Goal: Information Seeking & Learning: Learn about a topic

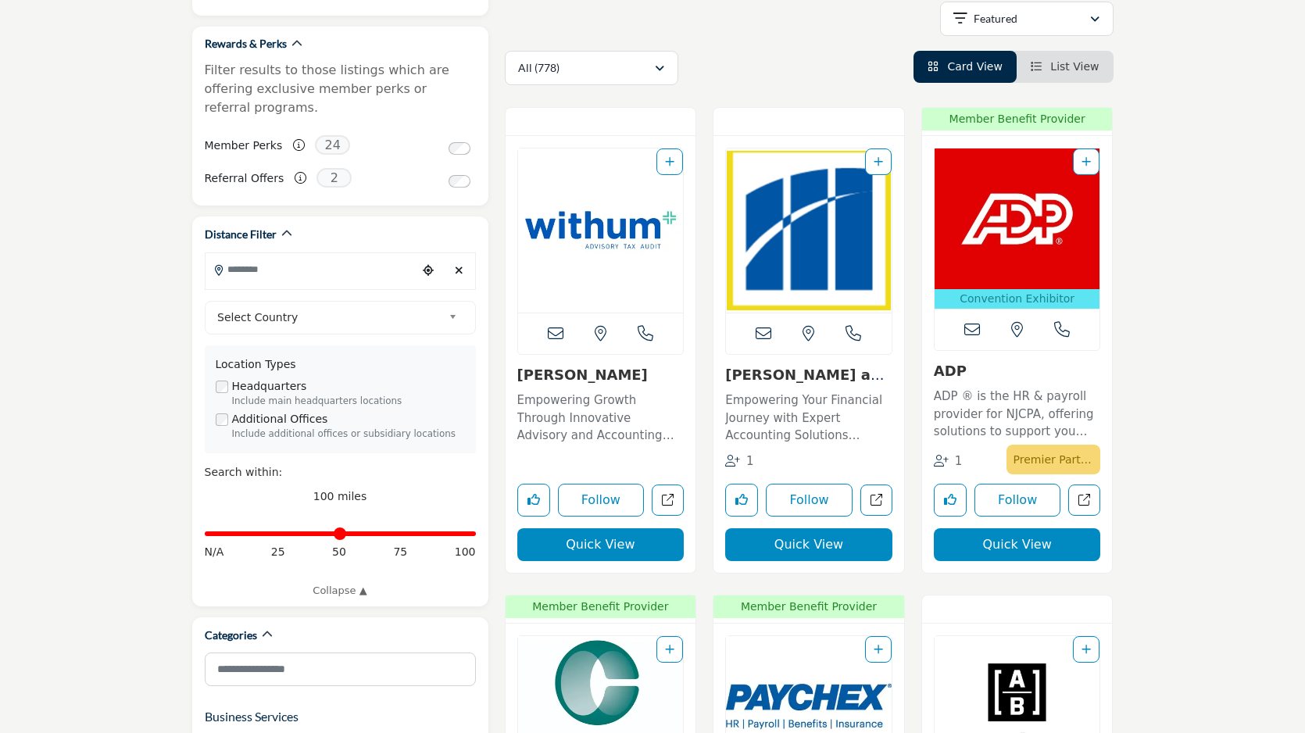
scroll to position [273, 0]
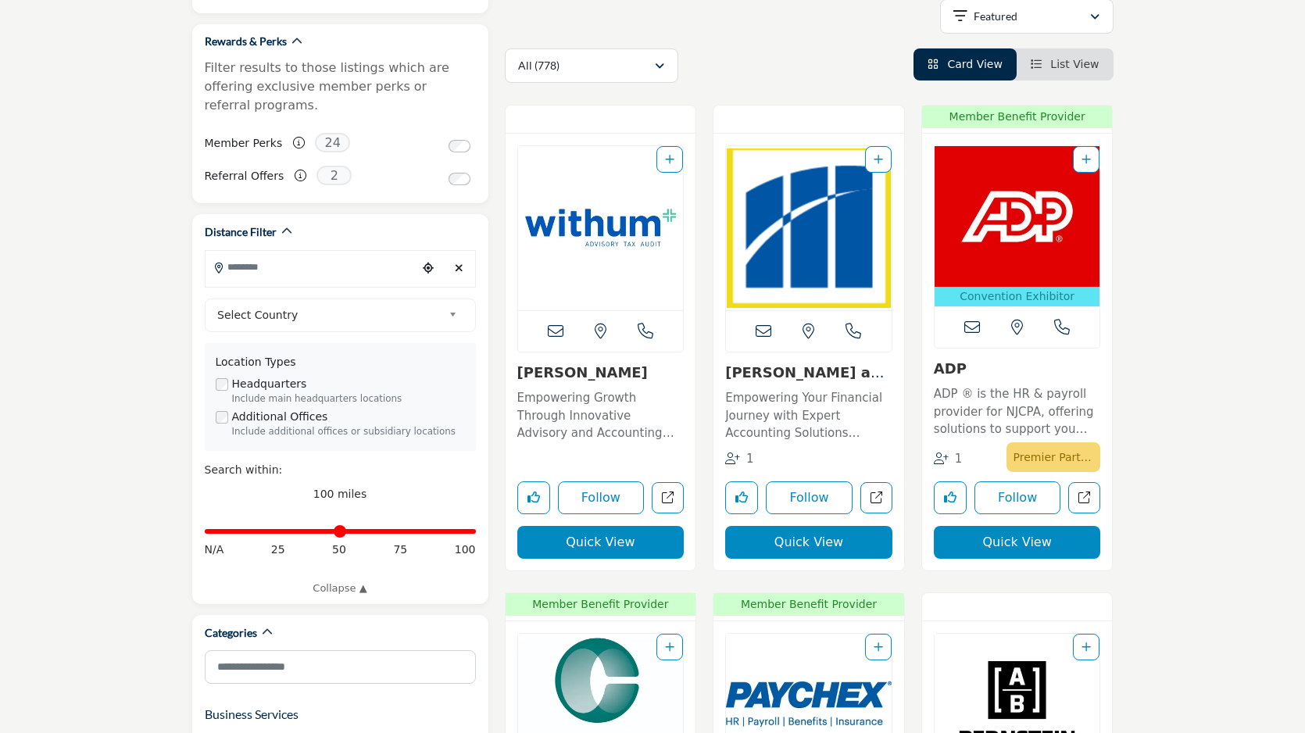
click at [338, 354] on div "Location Types" at bounding box center [340, 362] width 249 height 16
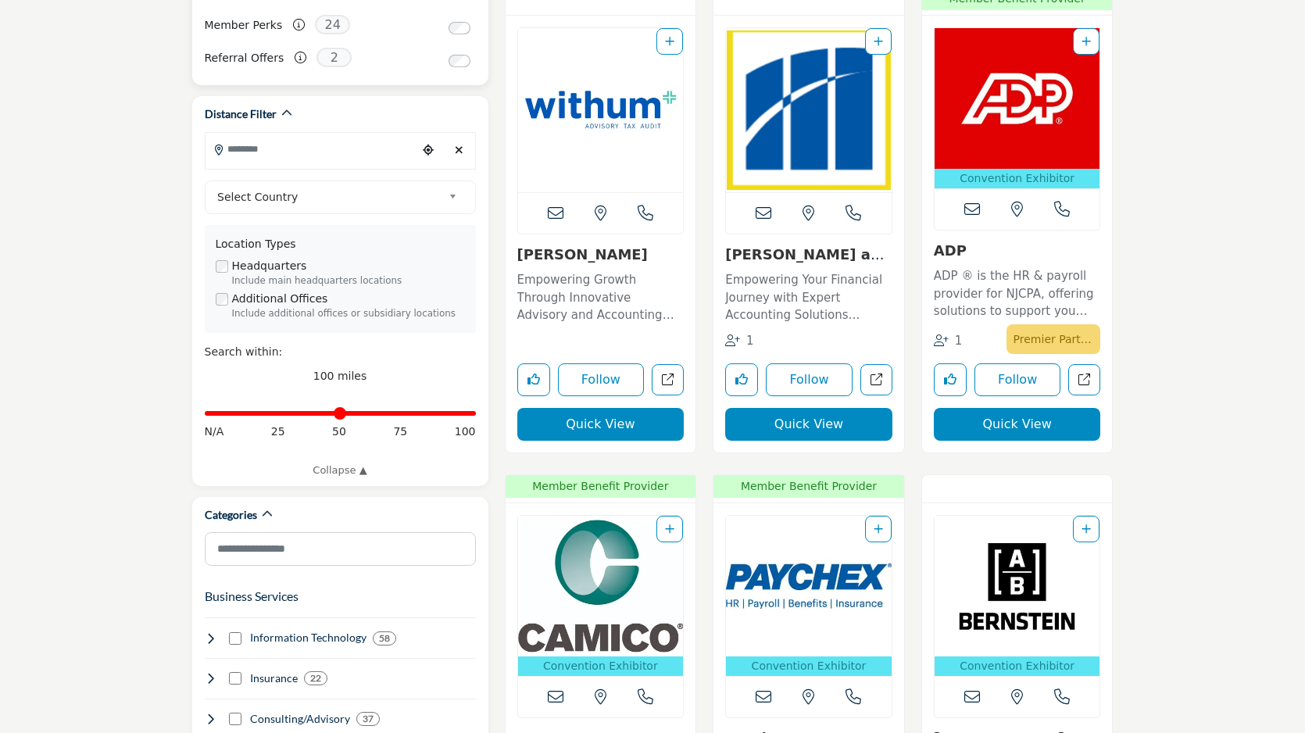
scroll to position [399, 0]
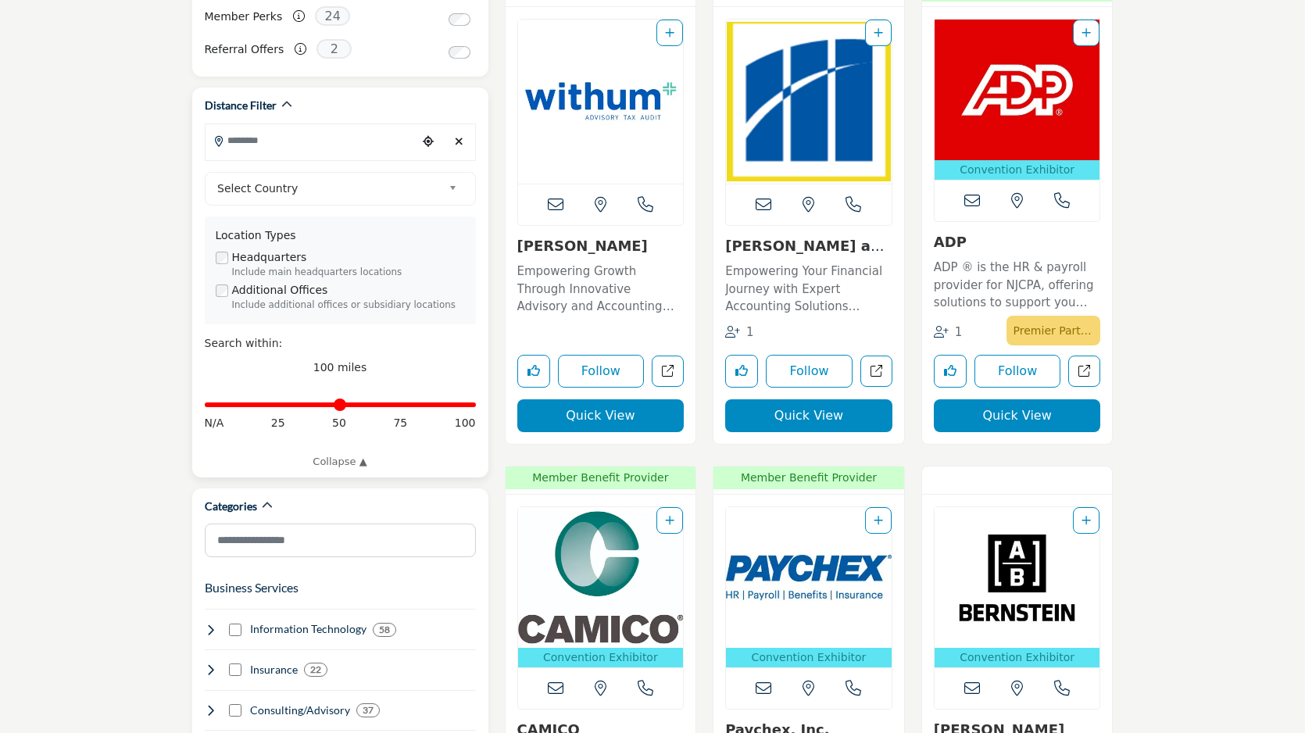
click at [279, 125] on input "Search Location" at bounding box center [311, 140] width 211 height 30
type input "*****"
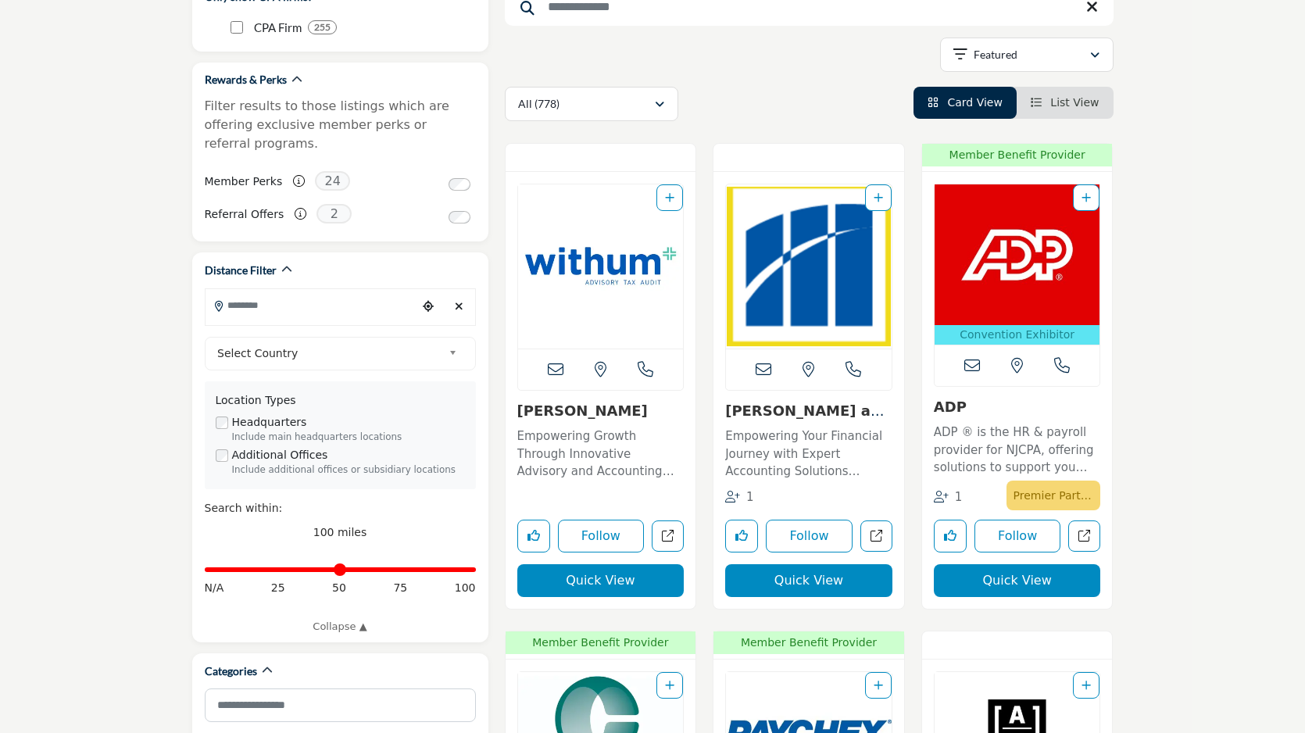
scroll to position [254, 0]
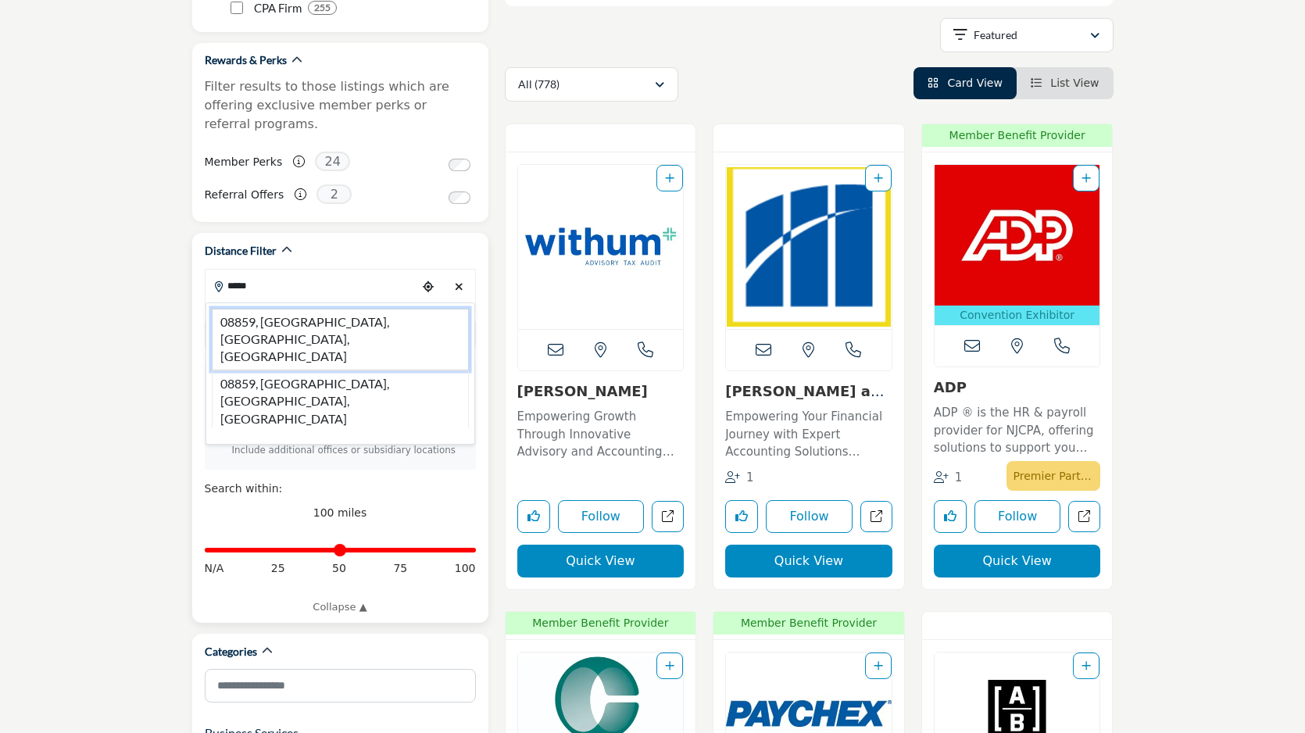
click at [250, 309] on li "08859, [GEOGRAPHIC_DATA], [GEOGRAPHIC_DATA], [GEOGRAPHIC_DATA]" at bounding box center [340, 340] width 257 height 62
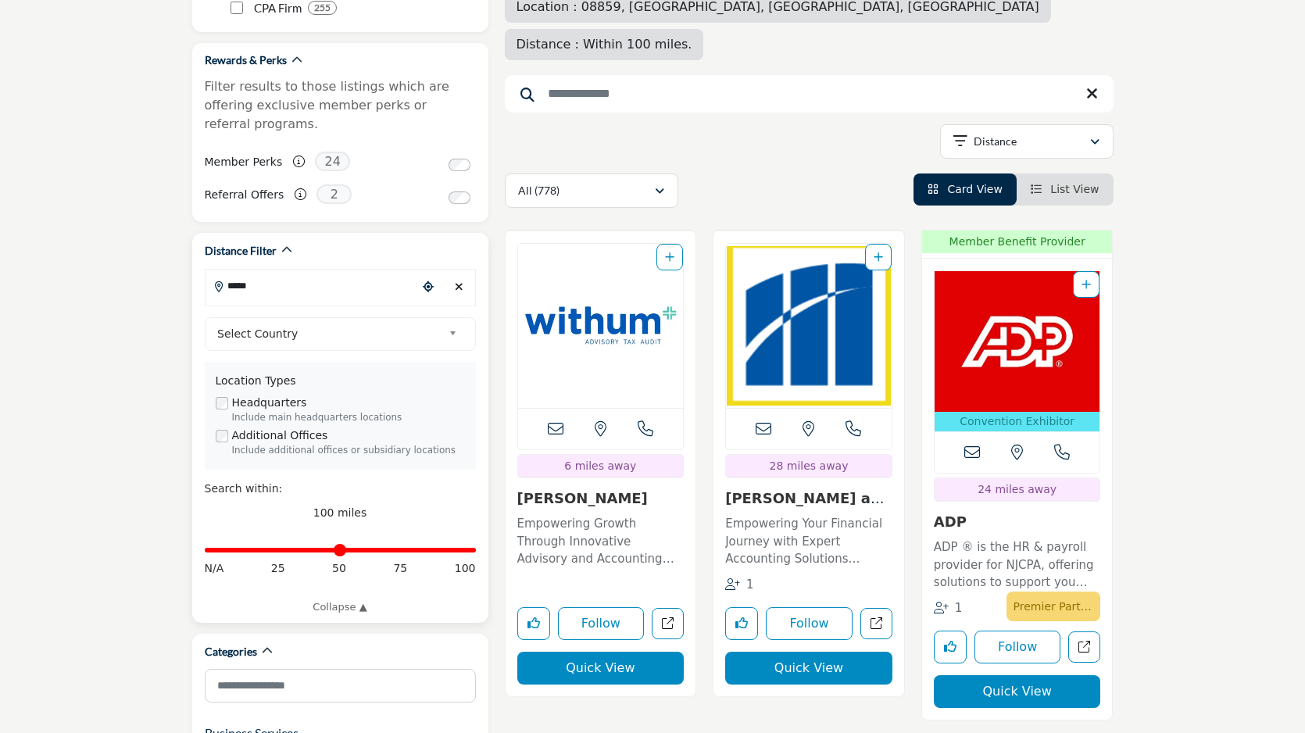
type input "**********"
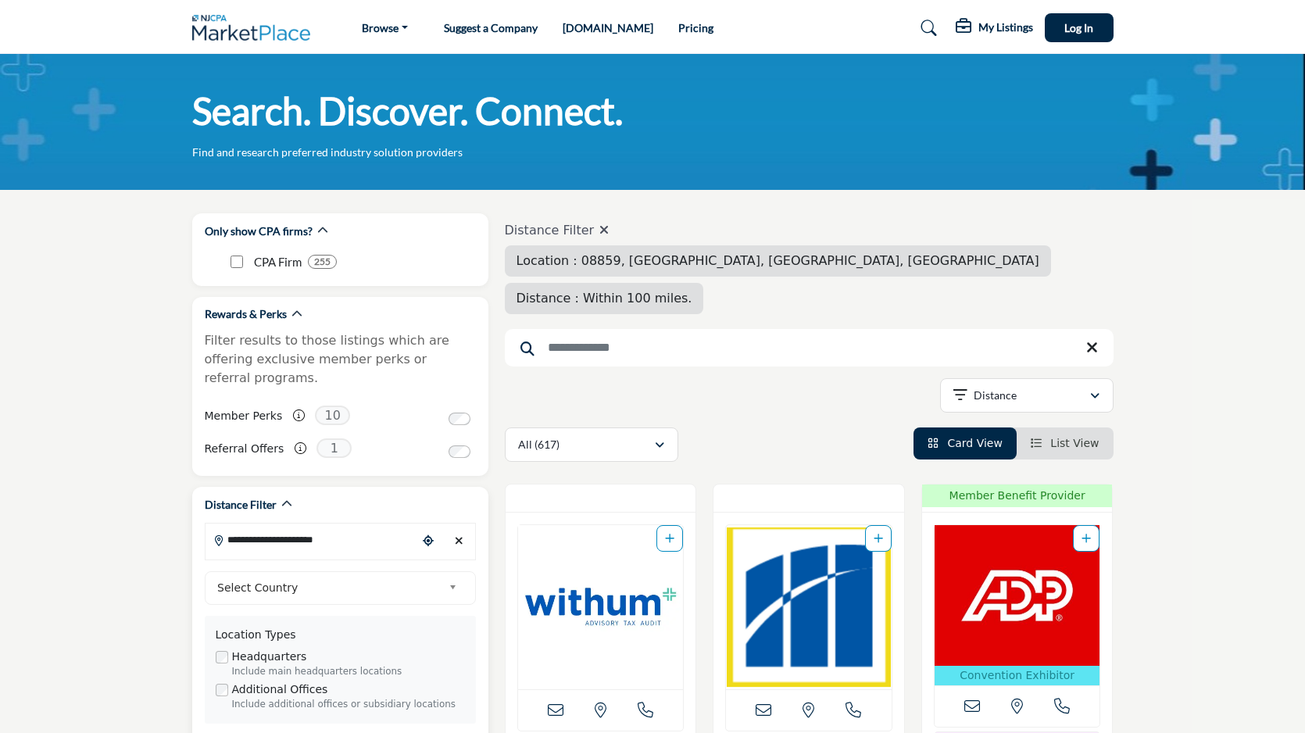
click at [250, 578] on span "Select Country" at bounding box center [329, 587] width 225 height 19
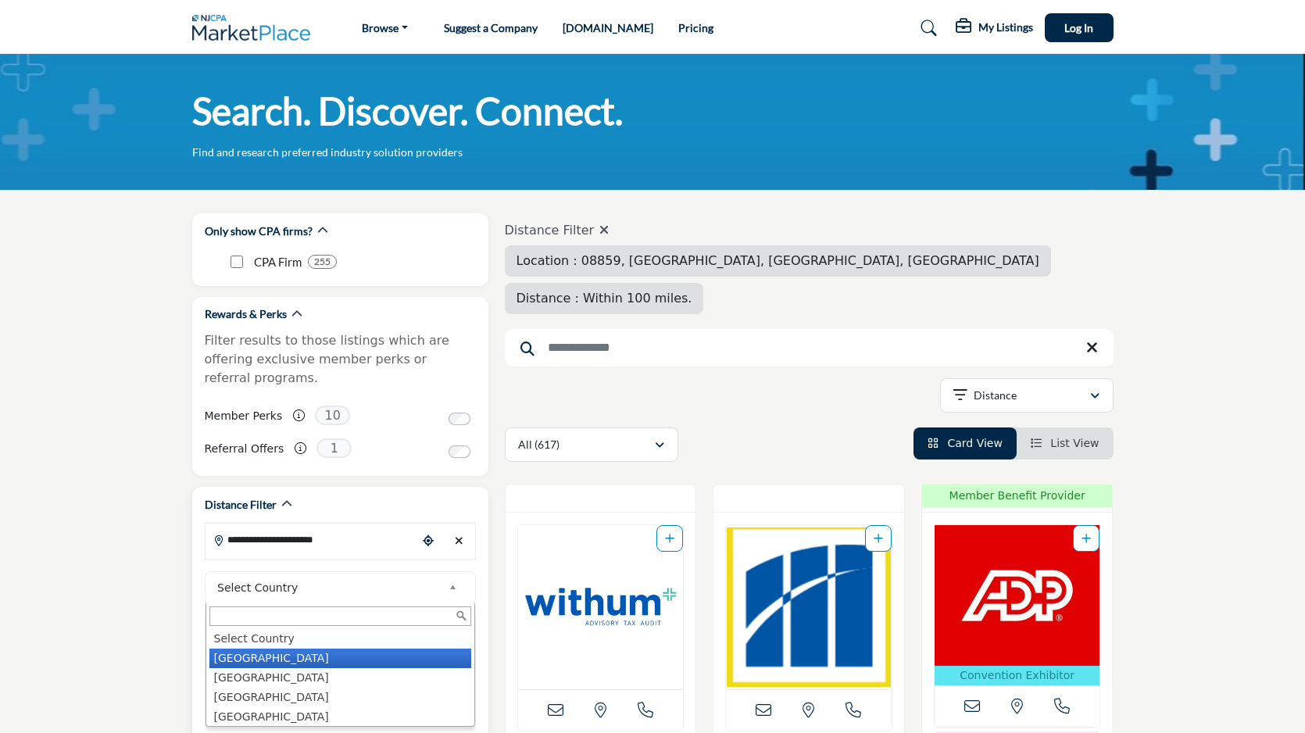
click at [237, 649] on li "[GEOGRAPHIC_DATA]" at bounding box center [340, 659] width 262 height 20
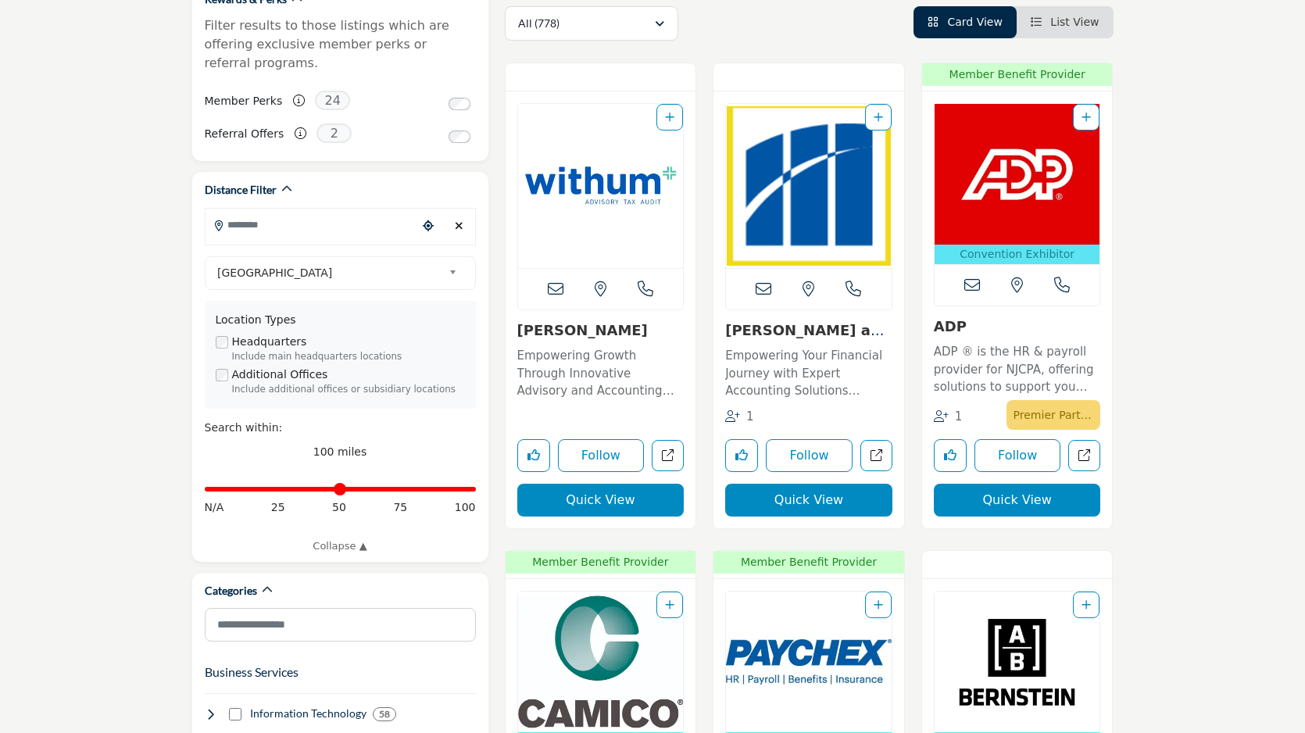
scroll to position [320, 0]
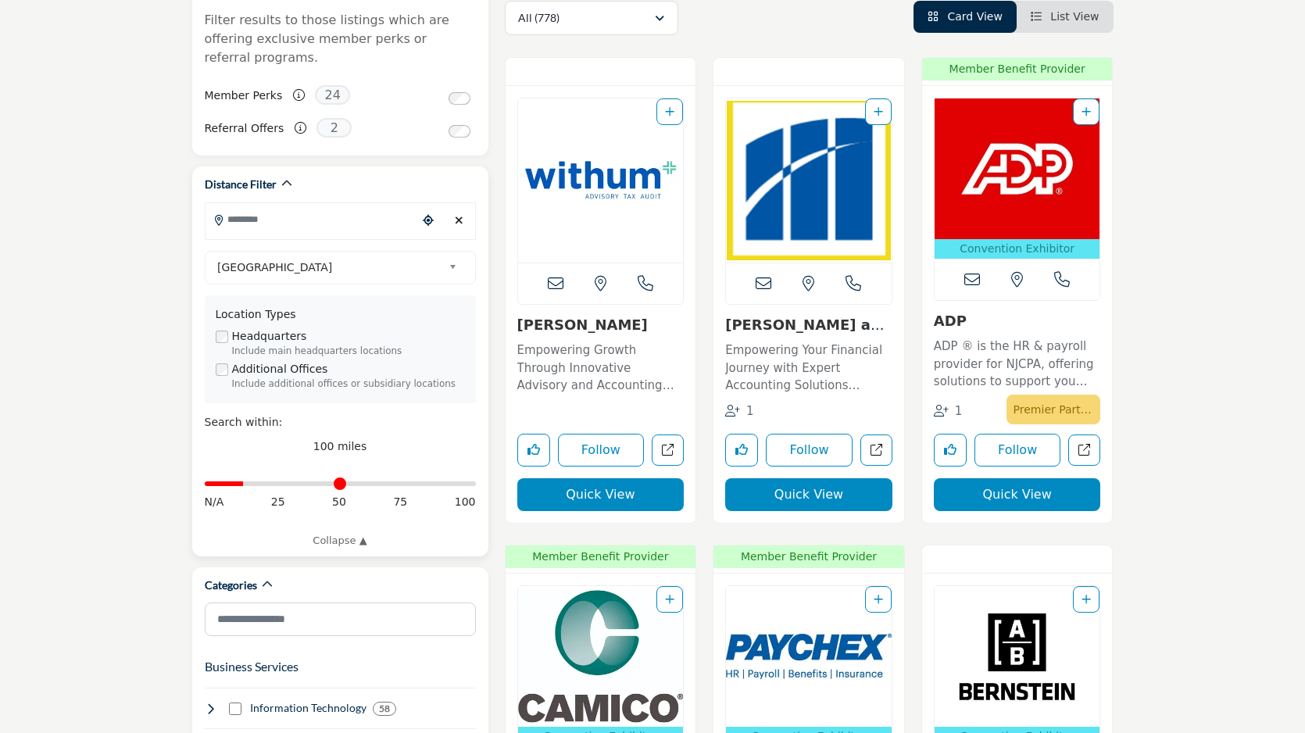
drag, startPoint x: 470, startPoint y: 465, endPoint x: 247, endPoint y: 467, distance: 222.7
type input "**"
click at [247, 482] on input "Distance in miles" at bounding box center [340, 483] width 271 height 3
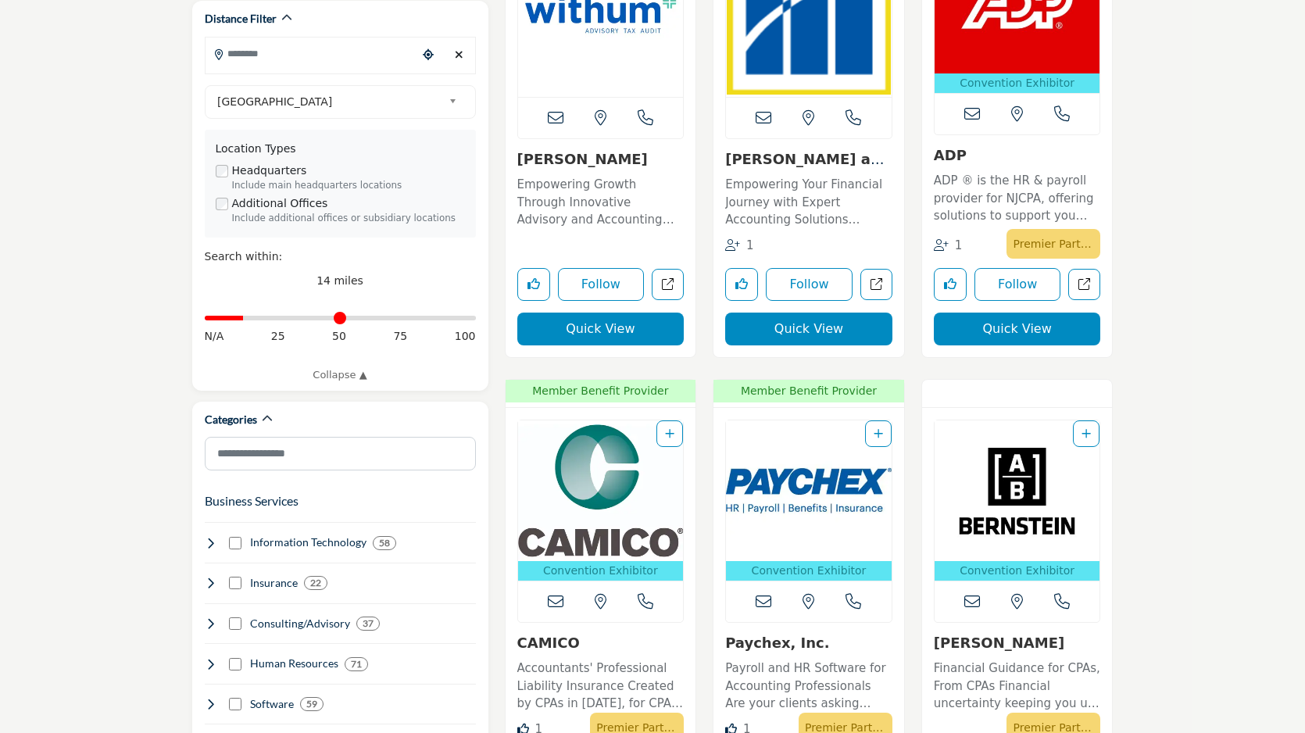
scroll to position [490, 0]
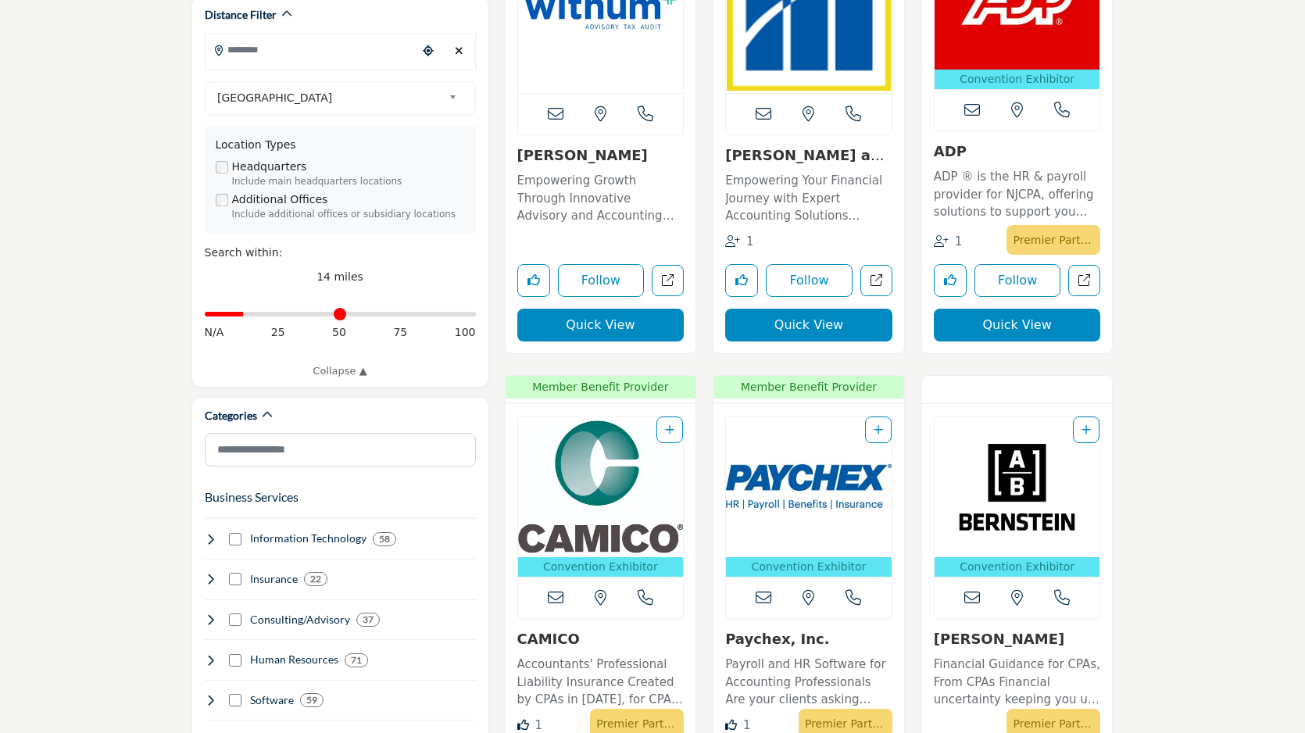
type input "**********"
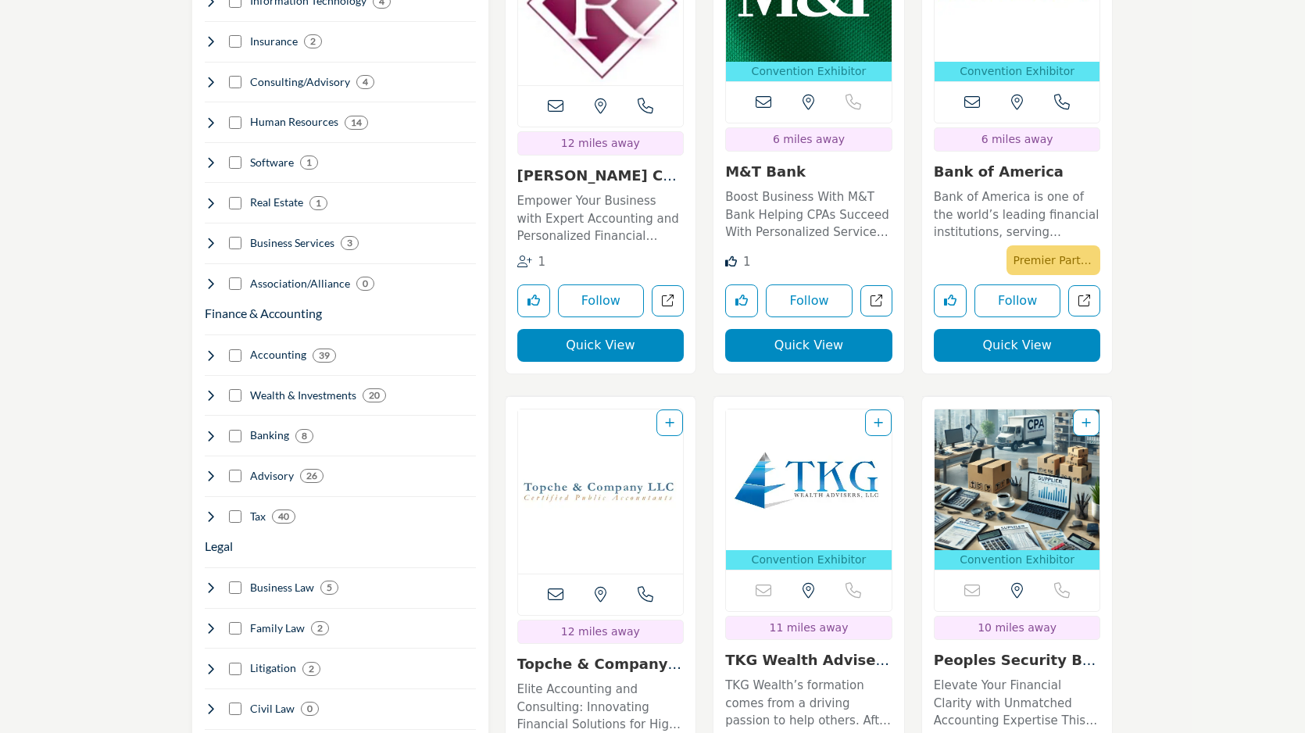
scroll to position [1032, 0]
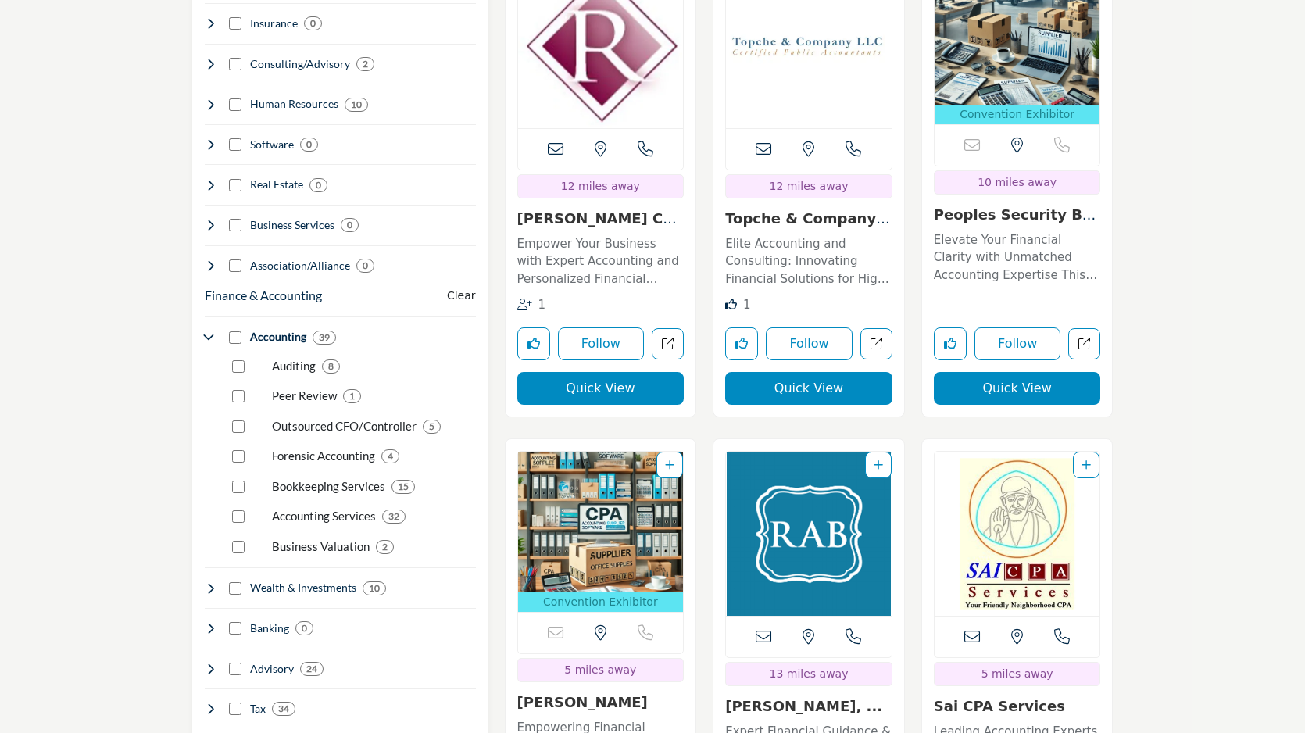
scroll to position [1063, 0]
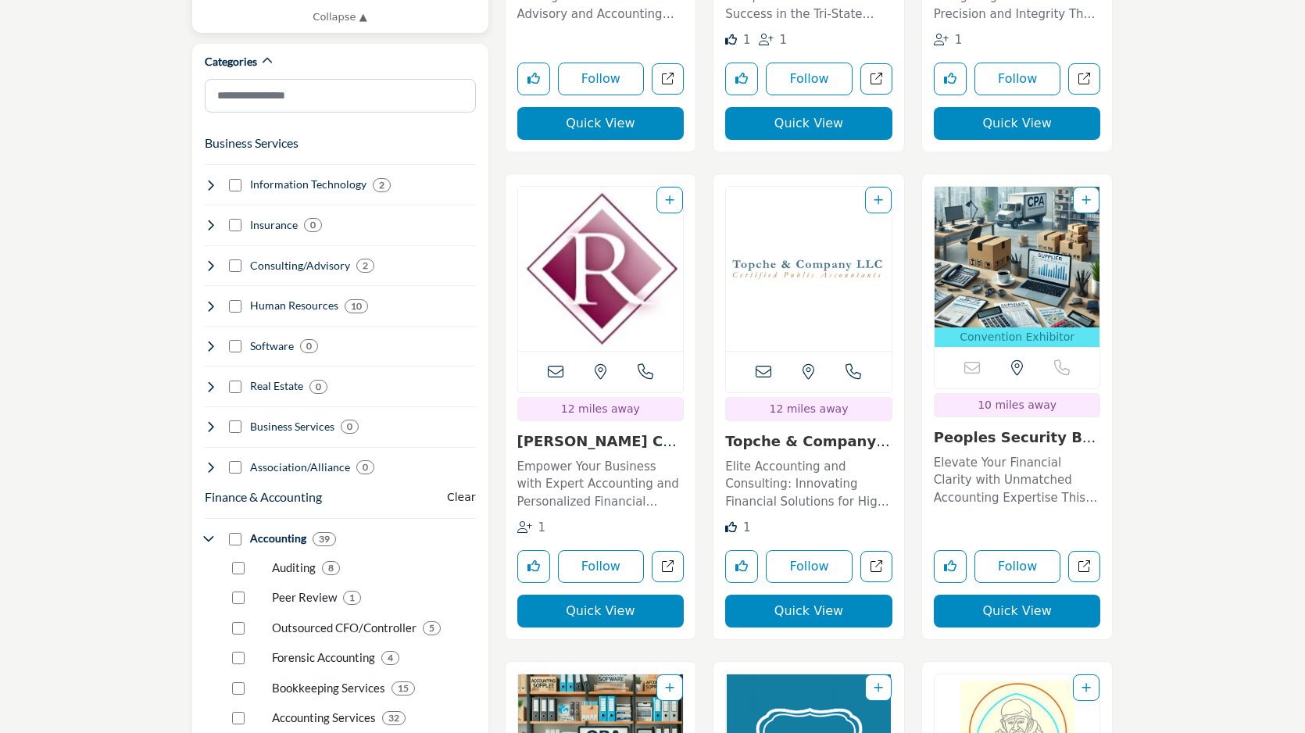
scroll to position [846, 0]
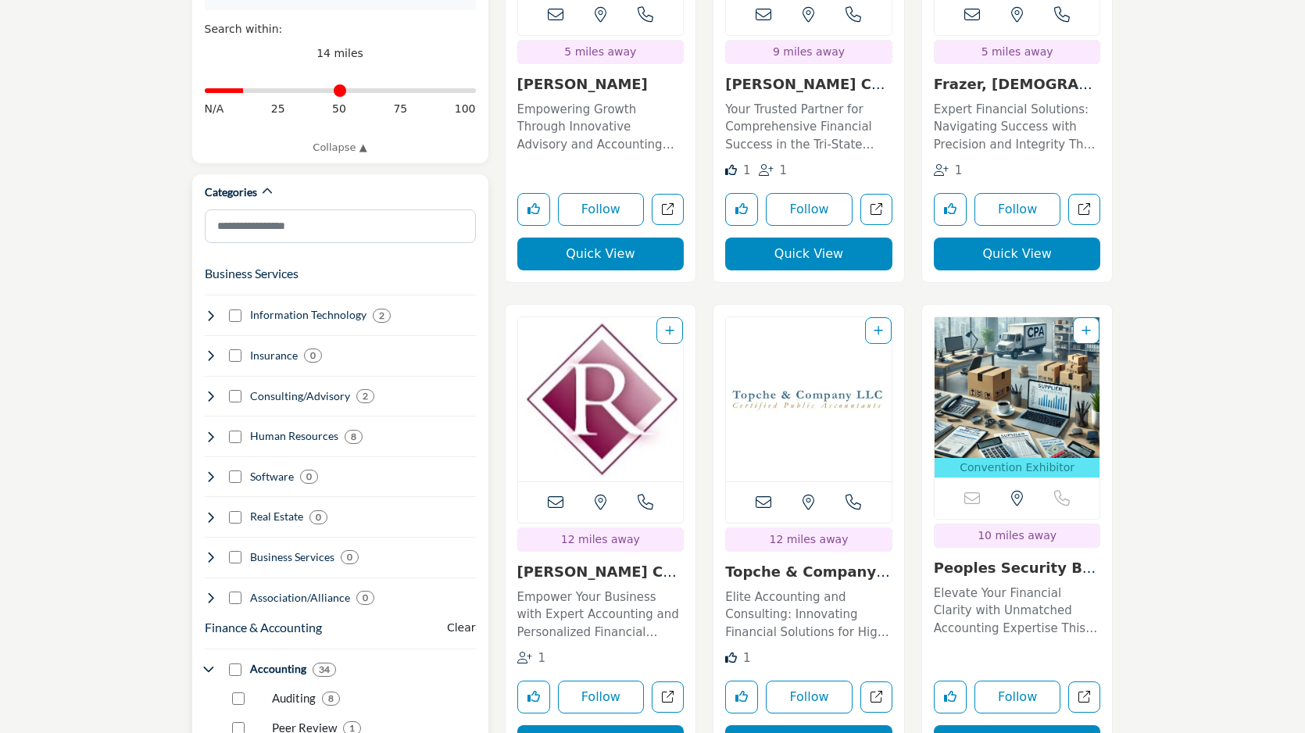
scroll to position [975, 0]
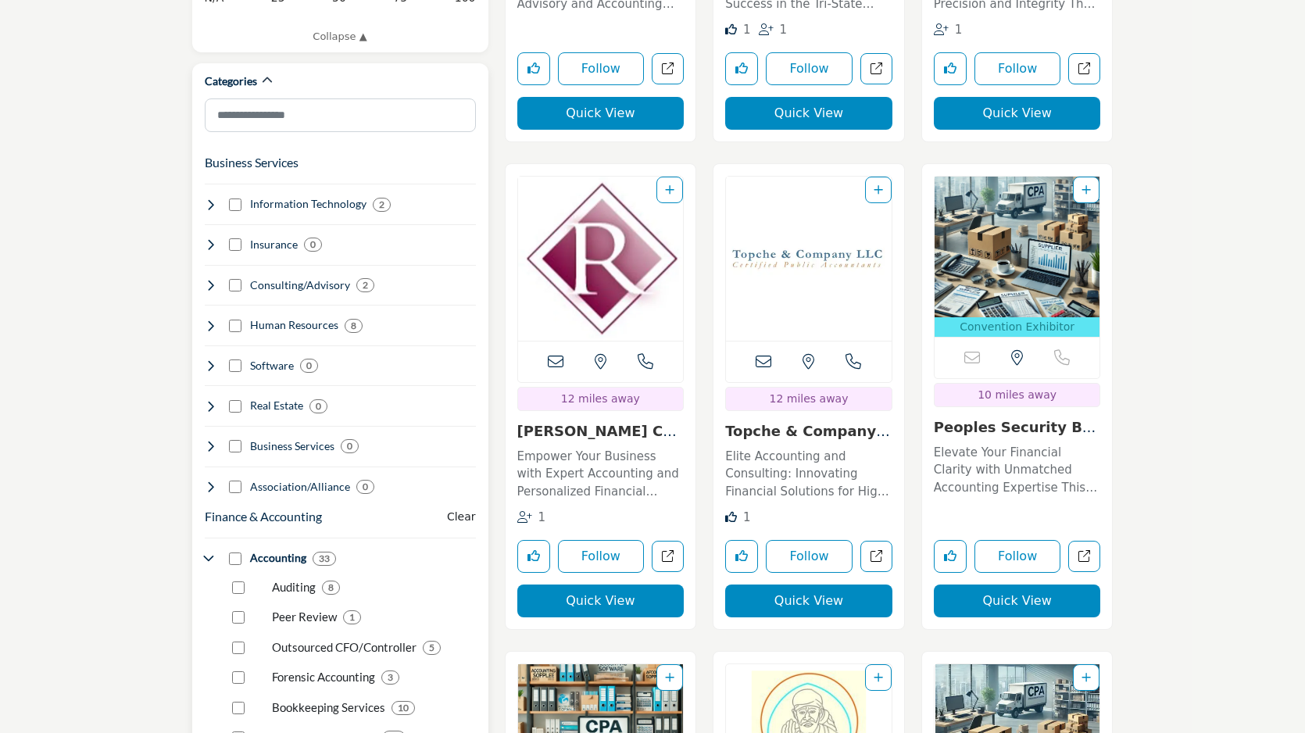
scroll to position [826, 0]
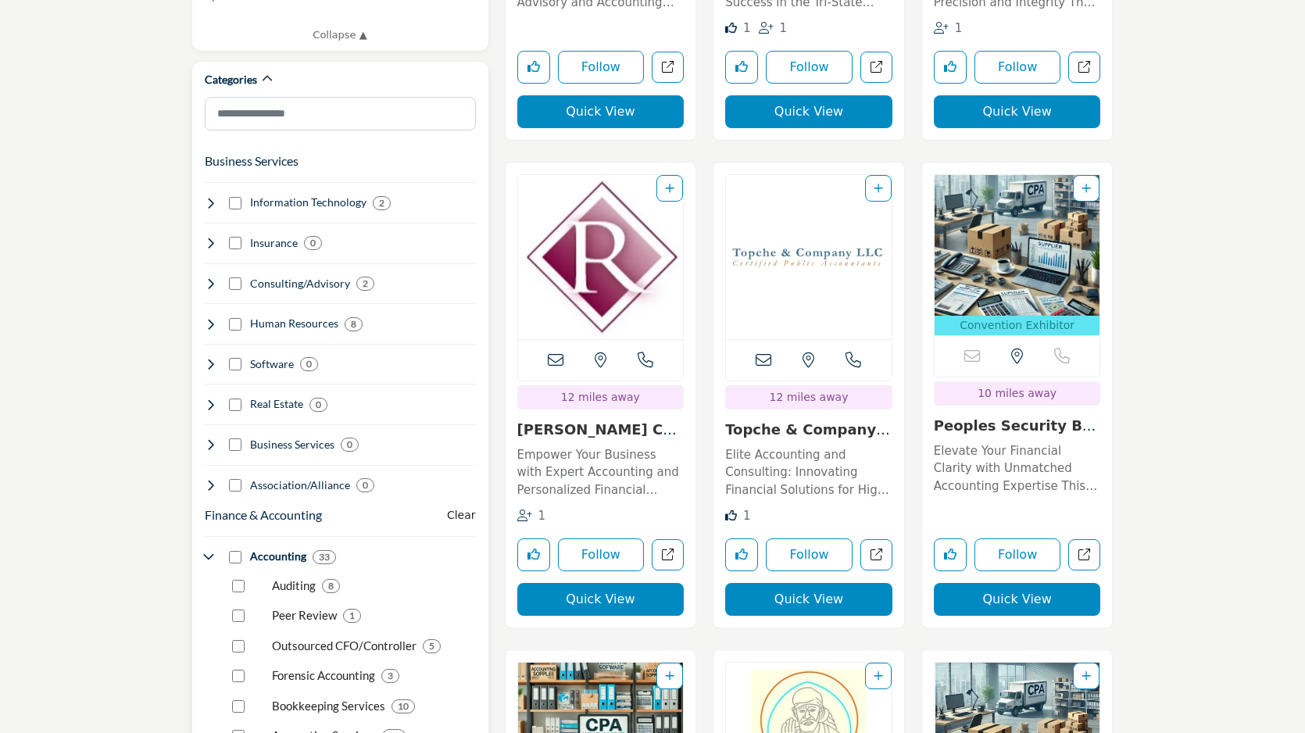
click at [236, 604] on div "Peer Review 1" at bounding box center [351, 610] width 249 height 30
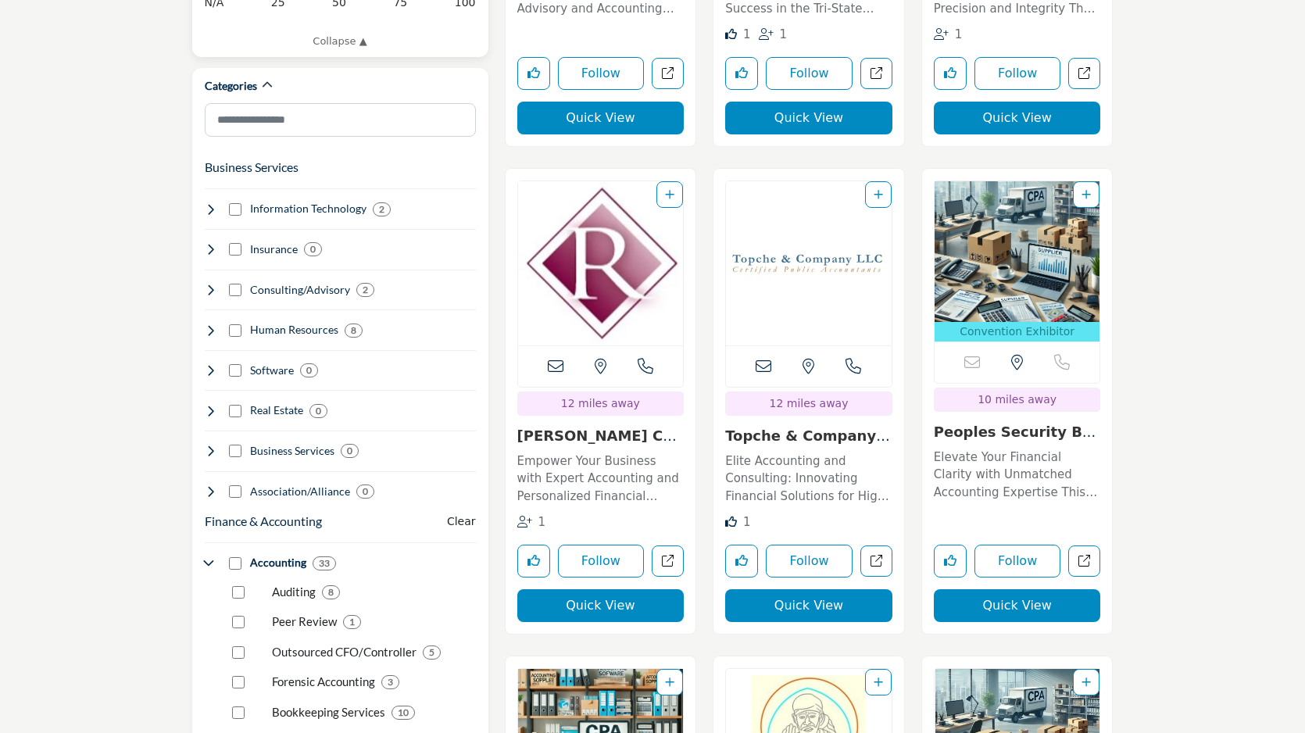
scroll to position [837, 0]
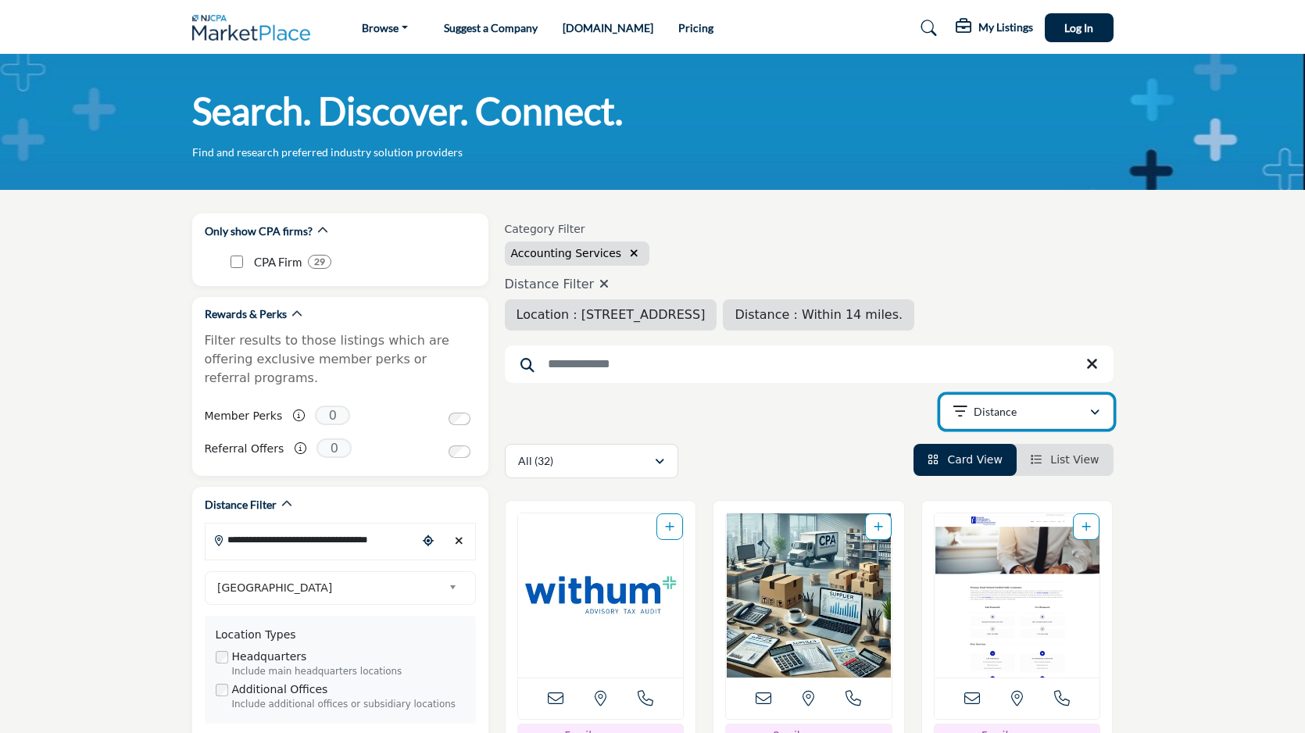
click at [978, 416] on p "Distance" at bounding box center [995, 412] width 43 height 16
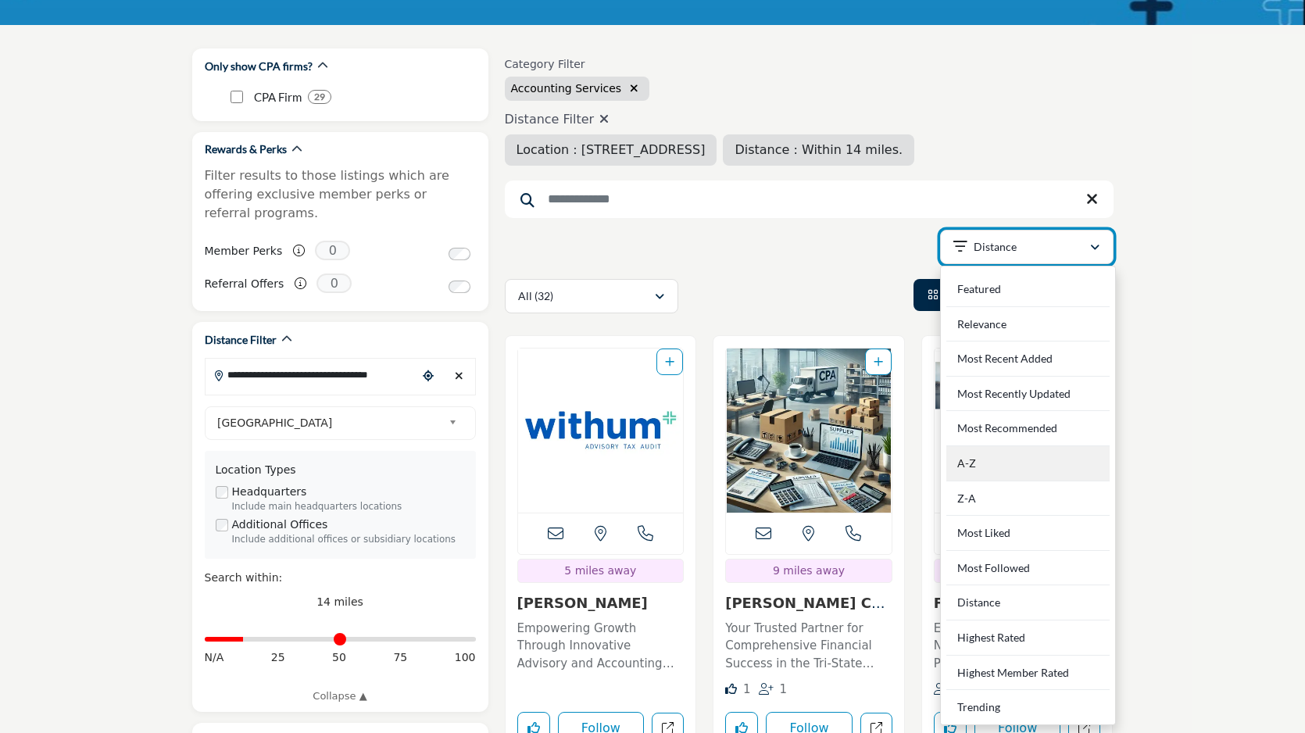
scroll to position [231, 0]
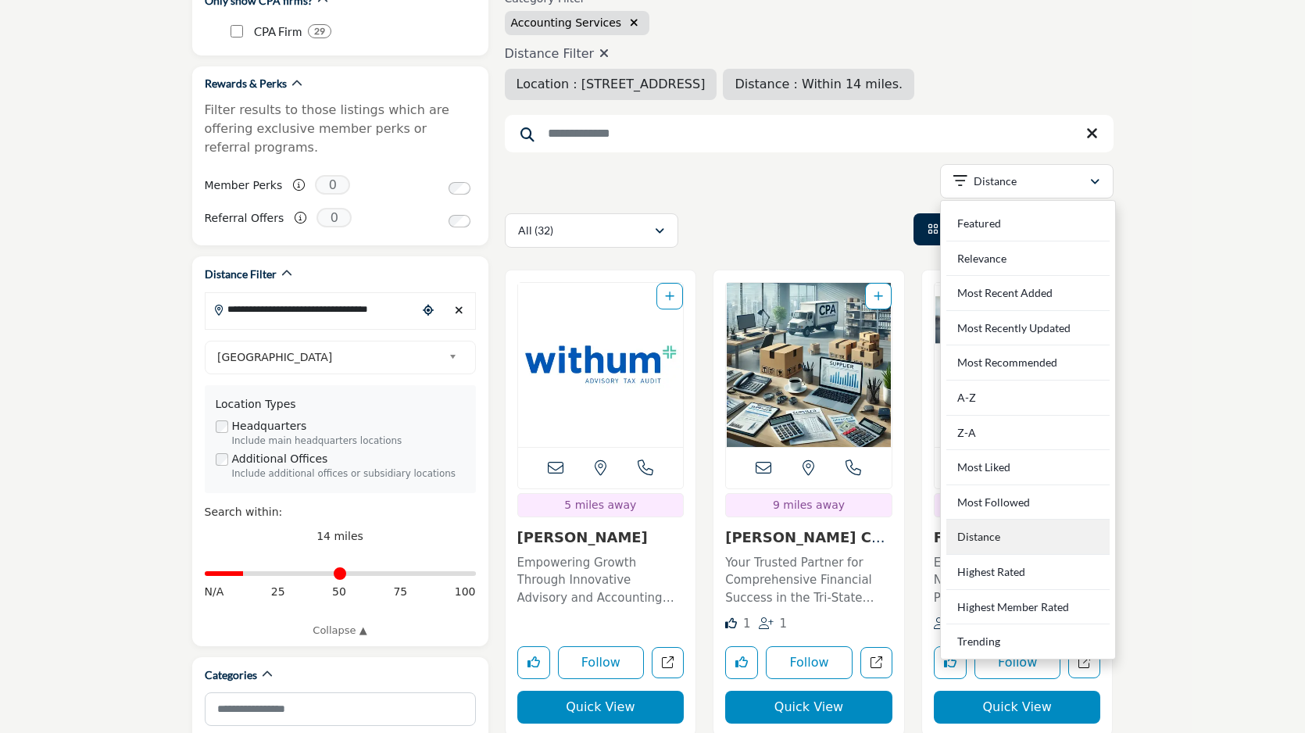
click at [1003, 533] on div "Distance" at bounding box center [1027, 537] width 163 height 35
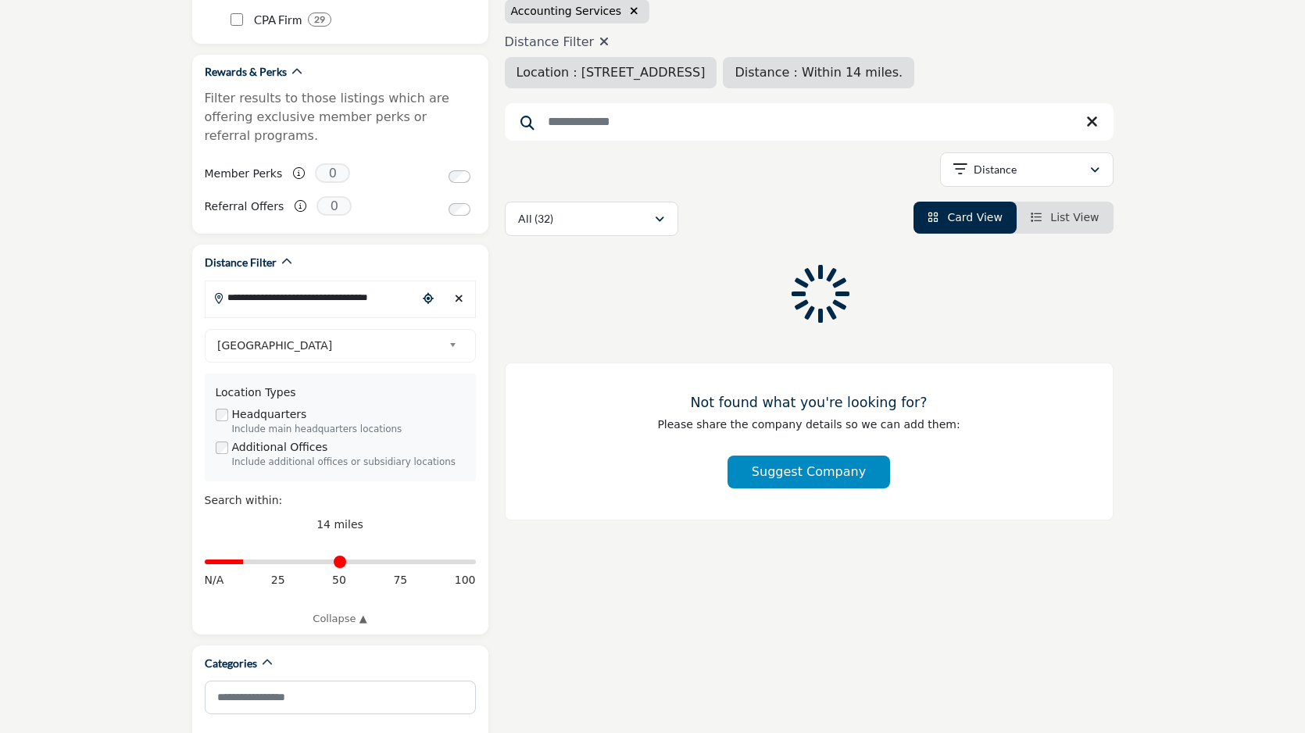
scroll to position [247, 0]
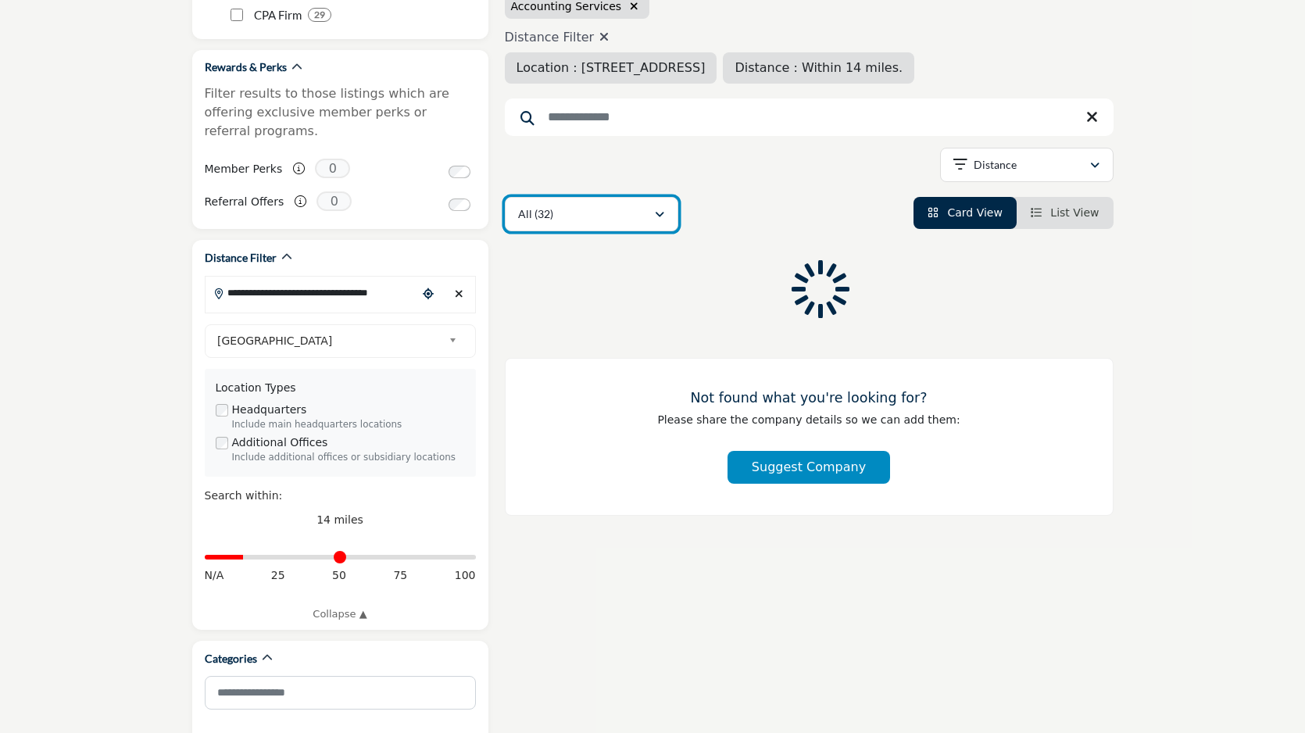
click at [643, 209] on div "All (32)" at bounding box center [586, 214] width 136 height 19
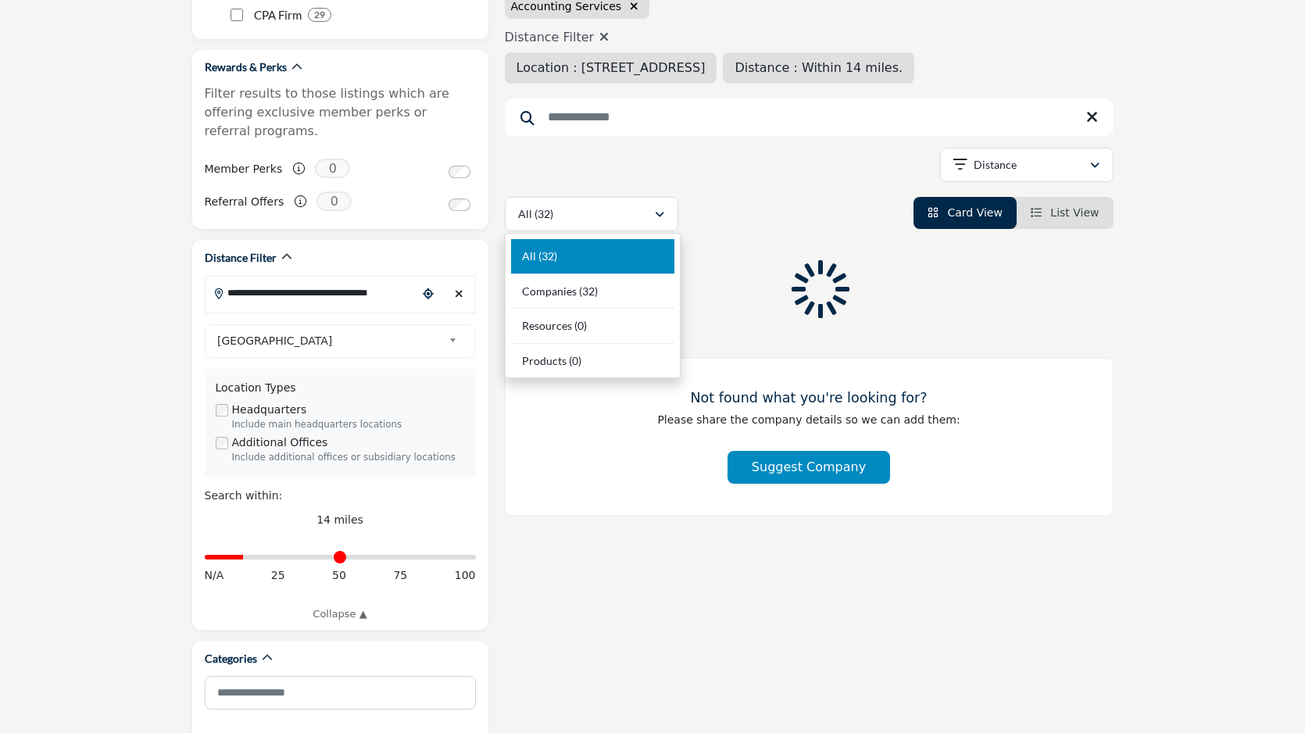
click at [747, 180] on div "**********" at bounding box center [809, 168] width 609 height 40
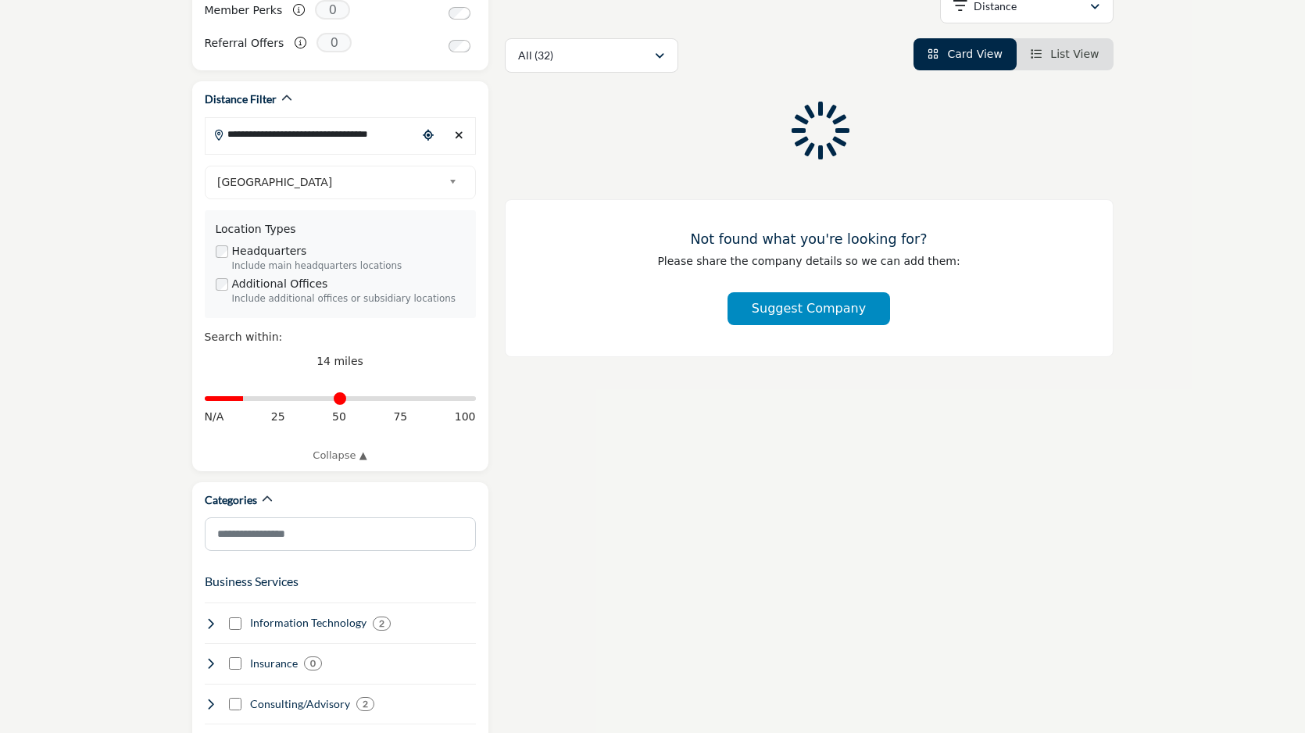
scroll to position [0, 0]
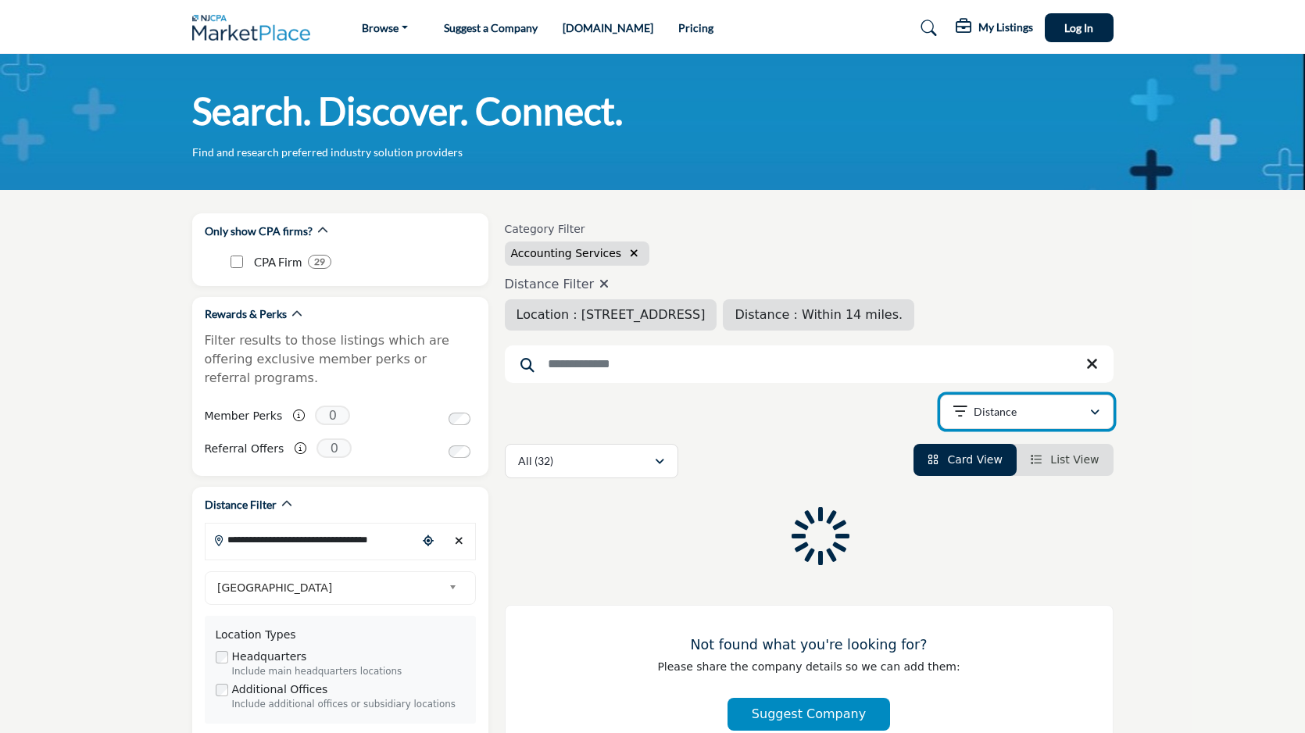
click at [1018, 419] on div "Distance" at bounding box center [1021, 411] width 136 height 19
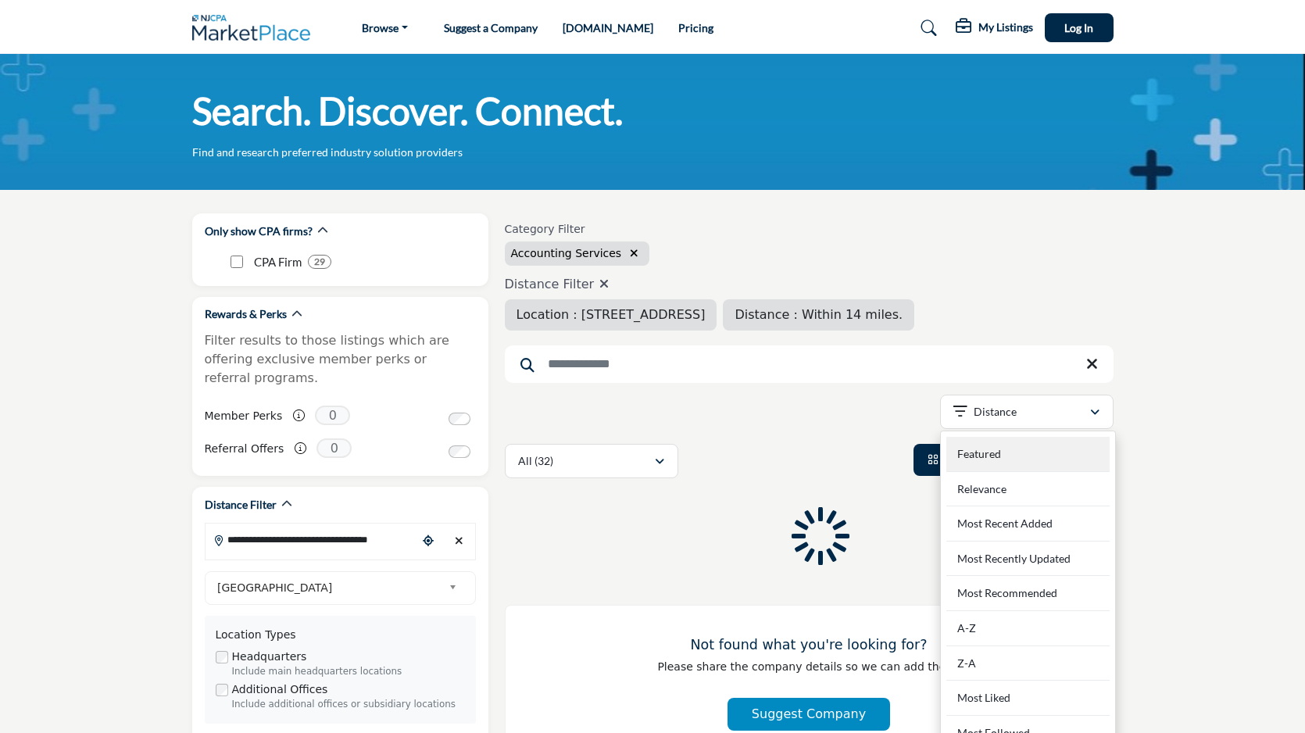
click at [988, 438] on div "Featured" at bounding box center [1027, 454] width 163 height 35
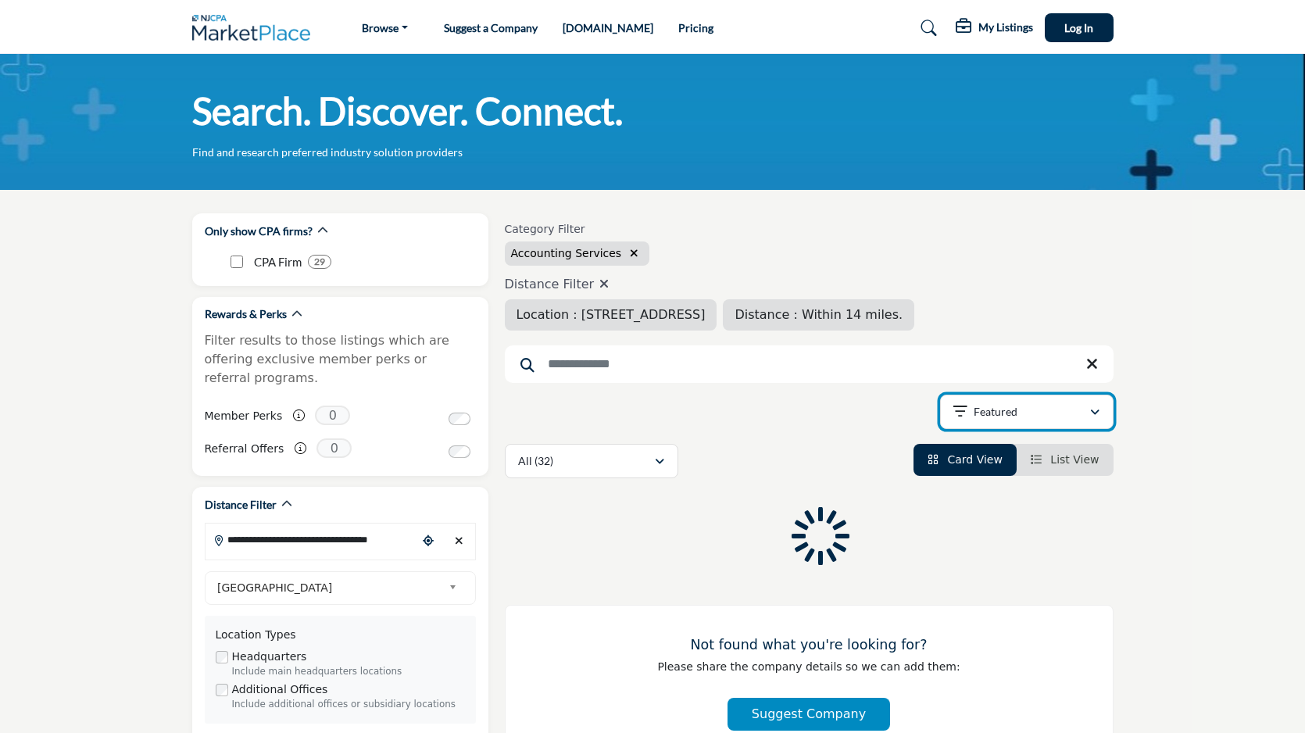
click at [995, 409] on p "Featured" at bounding box center [996, 412] width 44 height 16
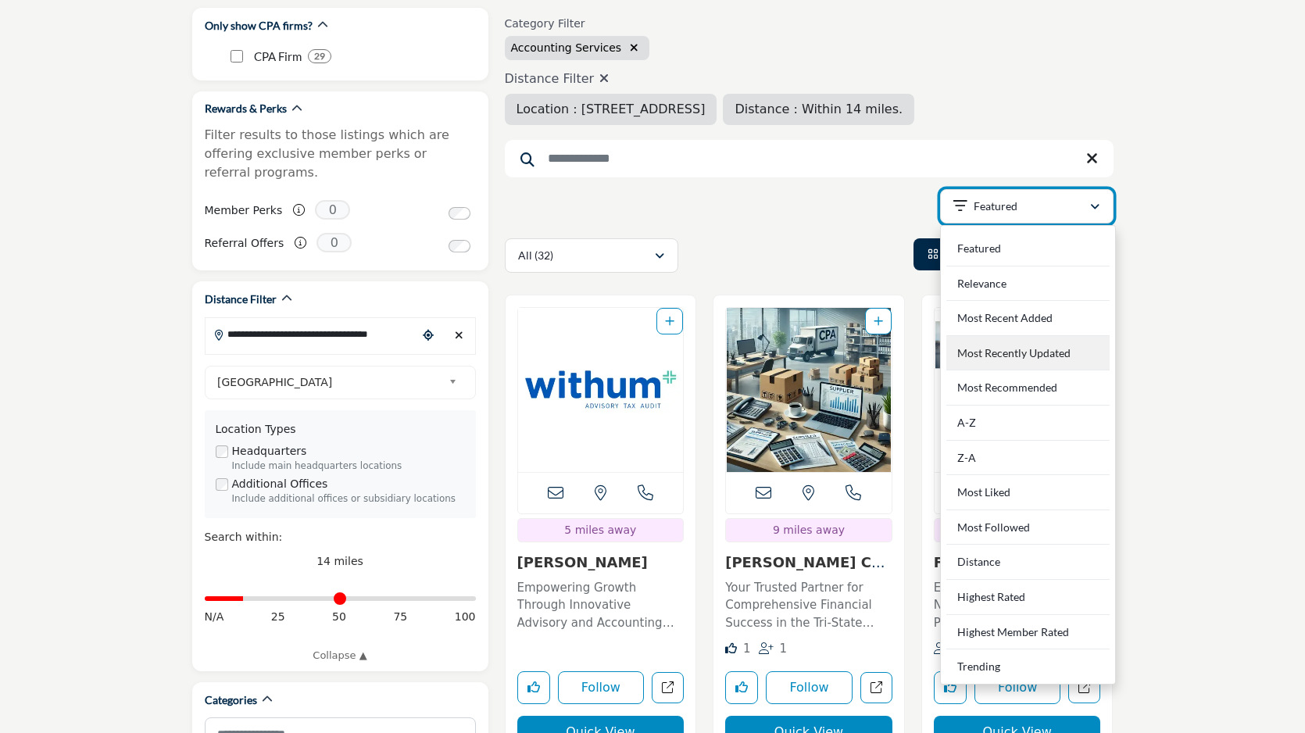
scroll to position [241, 0]
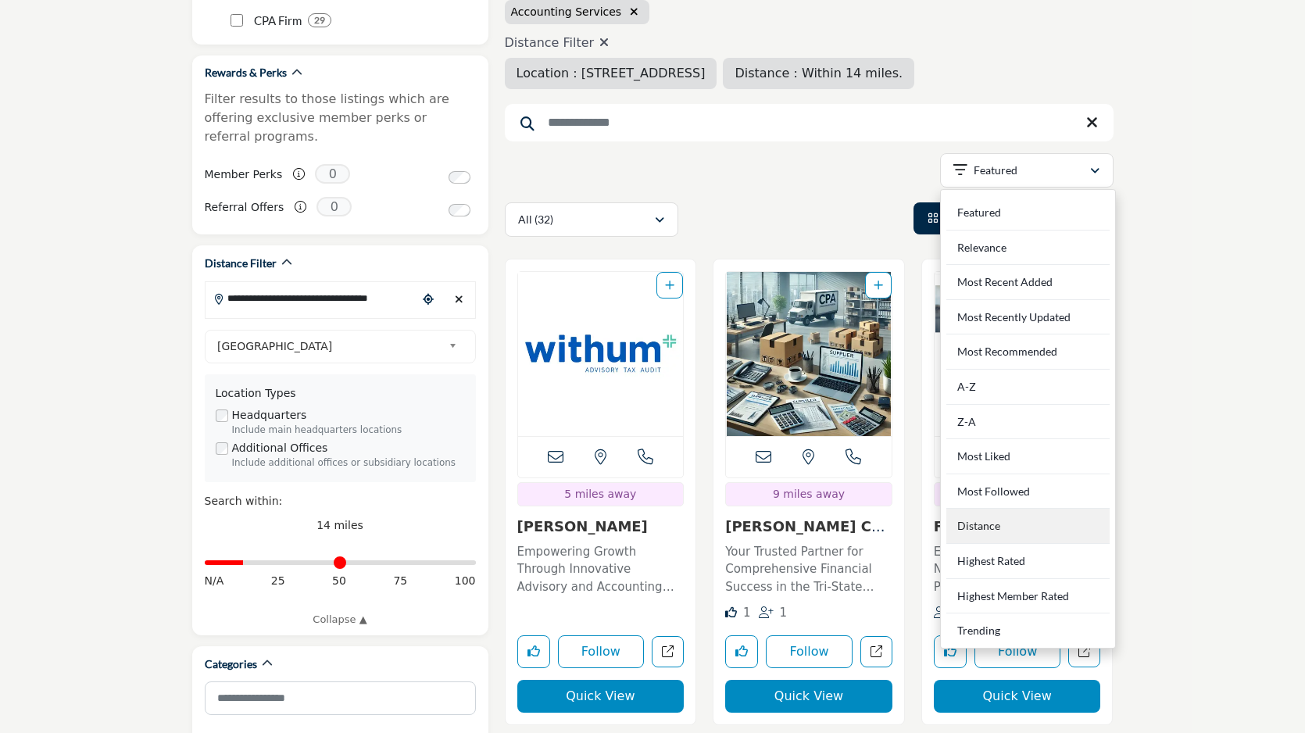
click at [980, 515] on div "Distance" at bounding box center [1027, 526] width 163 height 35
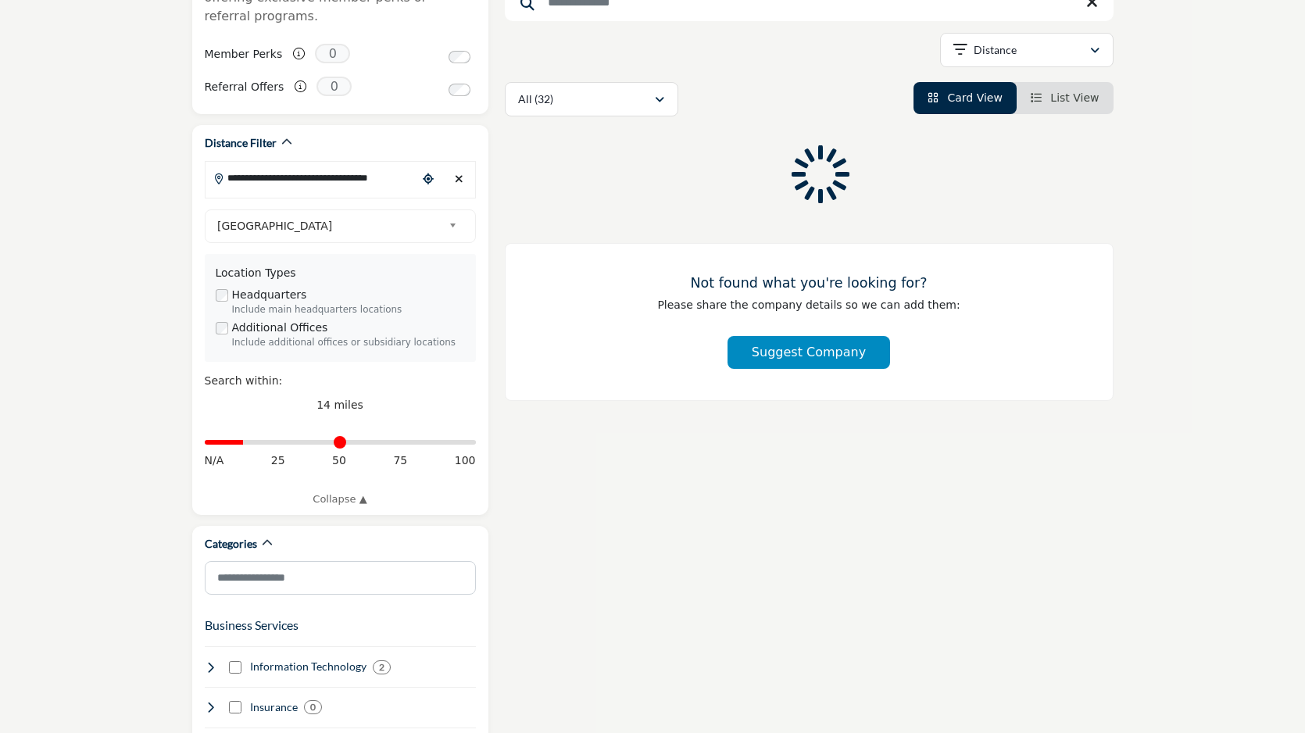
scroll to position [363, 0]
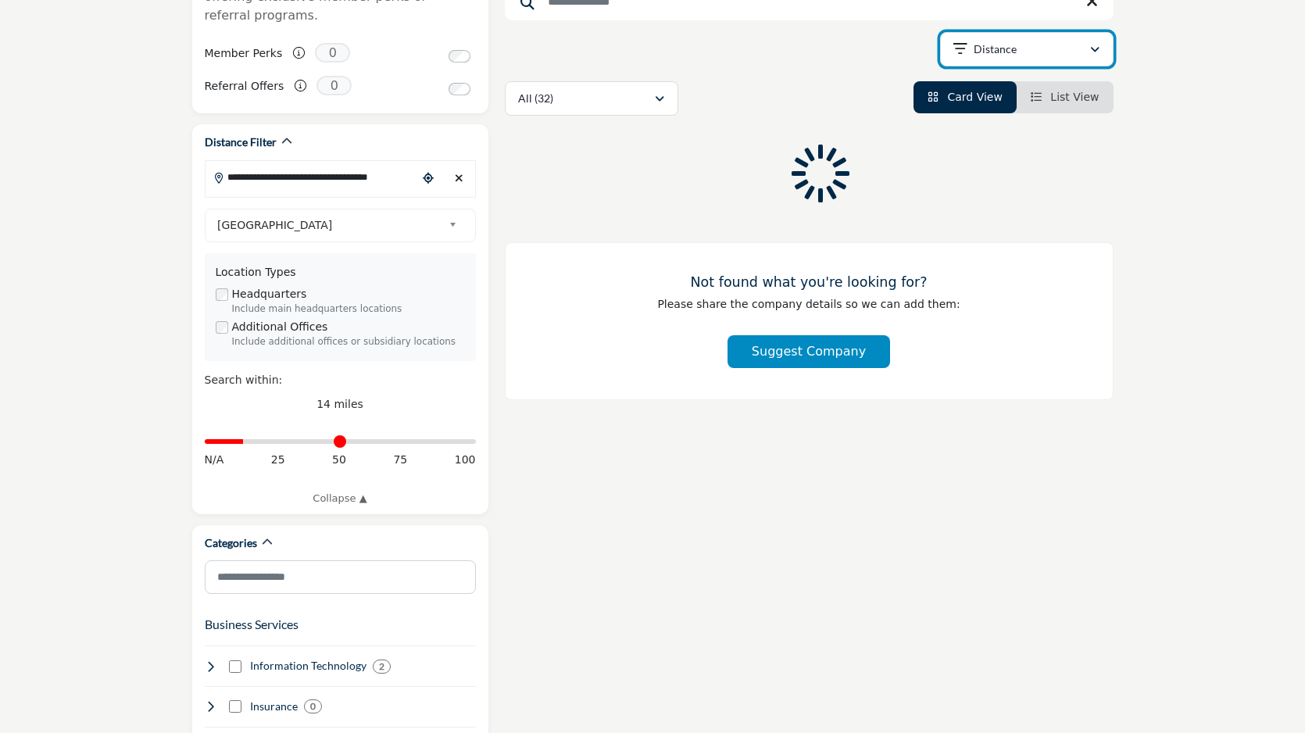
click at [1025, 47] on div "Distance" at bounding box center [1021, 49] width 136 height 19
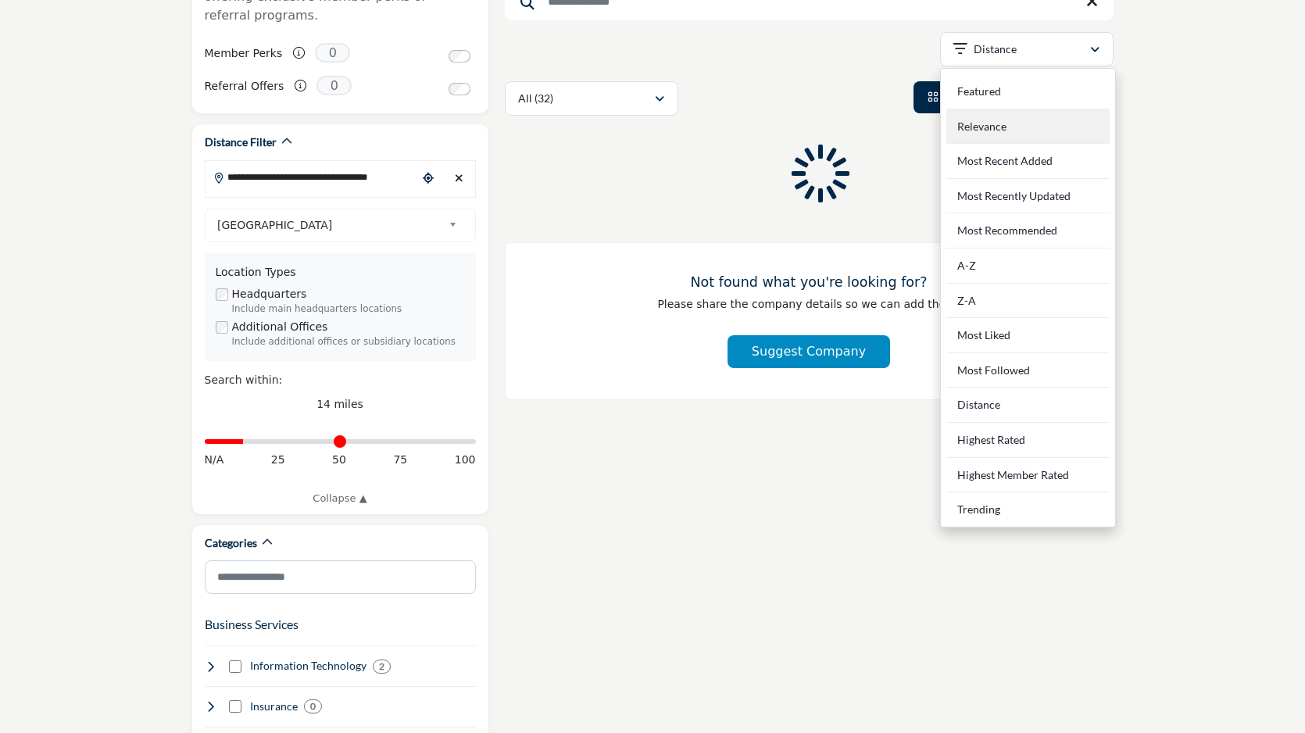
click at [1012, 127] on div "Relevance" at bounding box center [1027, 126] width 163 height 35
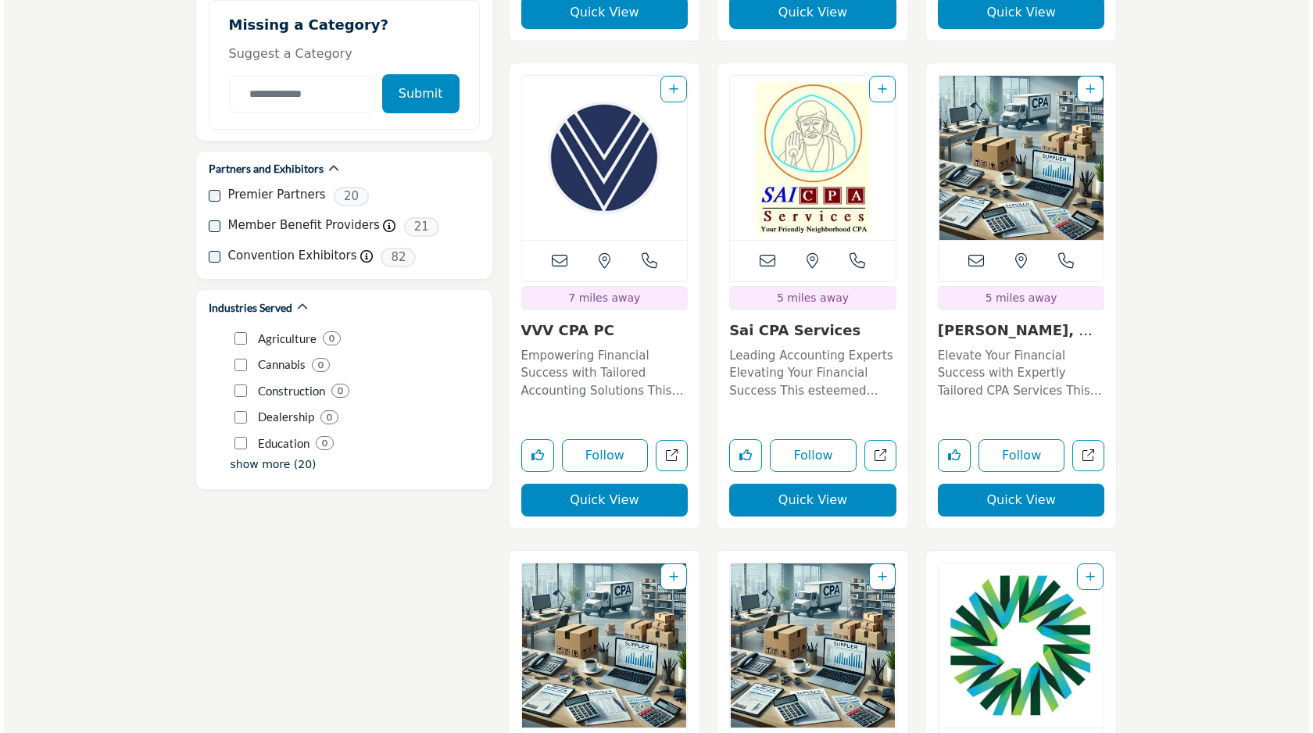
scroll to position [2387, 0]
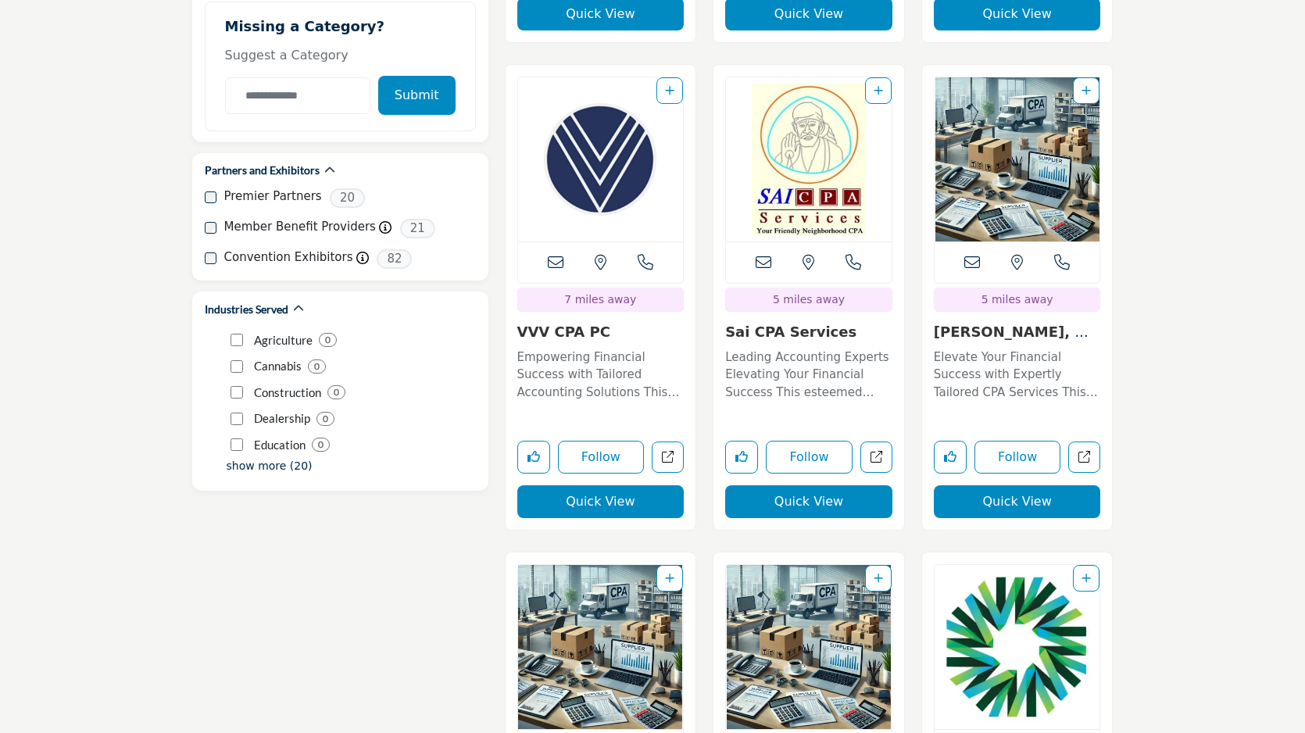
click at [806, 509] on button "Quick View" at bounding box center [808, 501] width 167 height 33
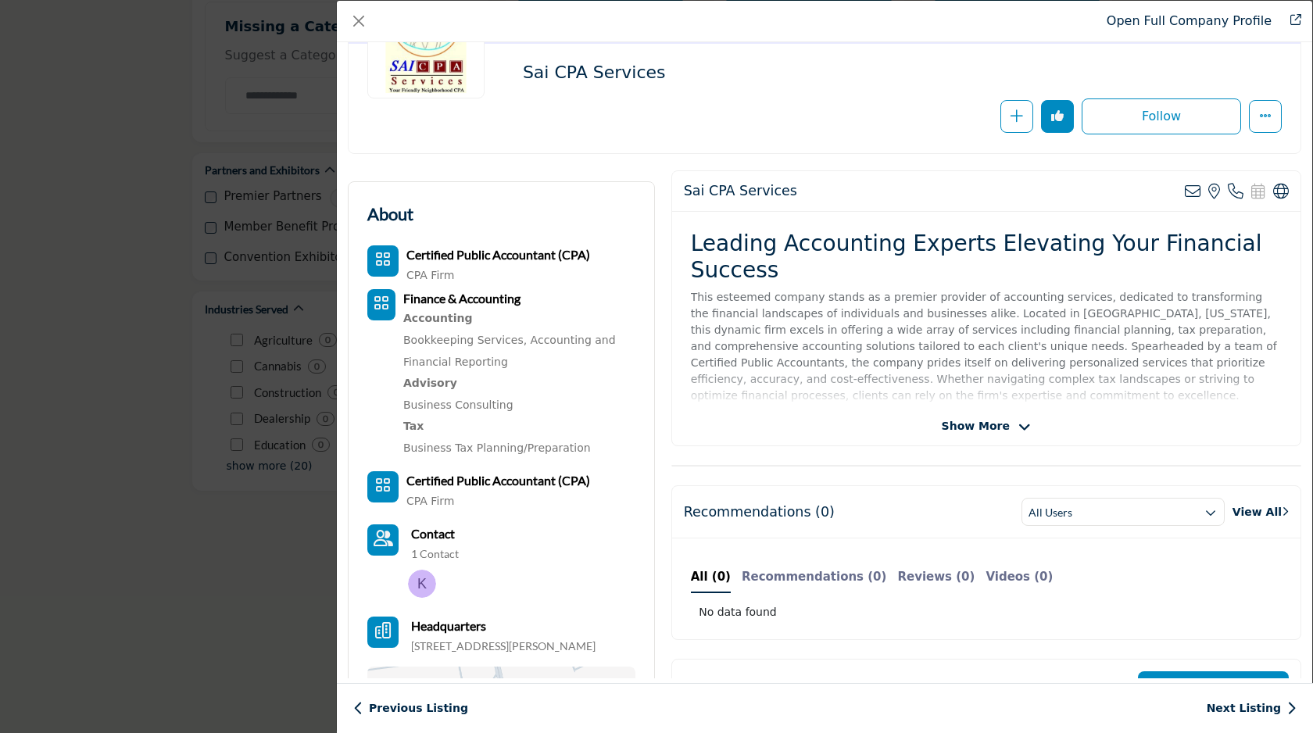
scroll to position [198, 0]
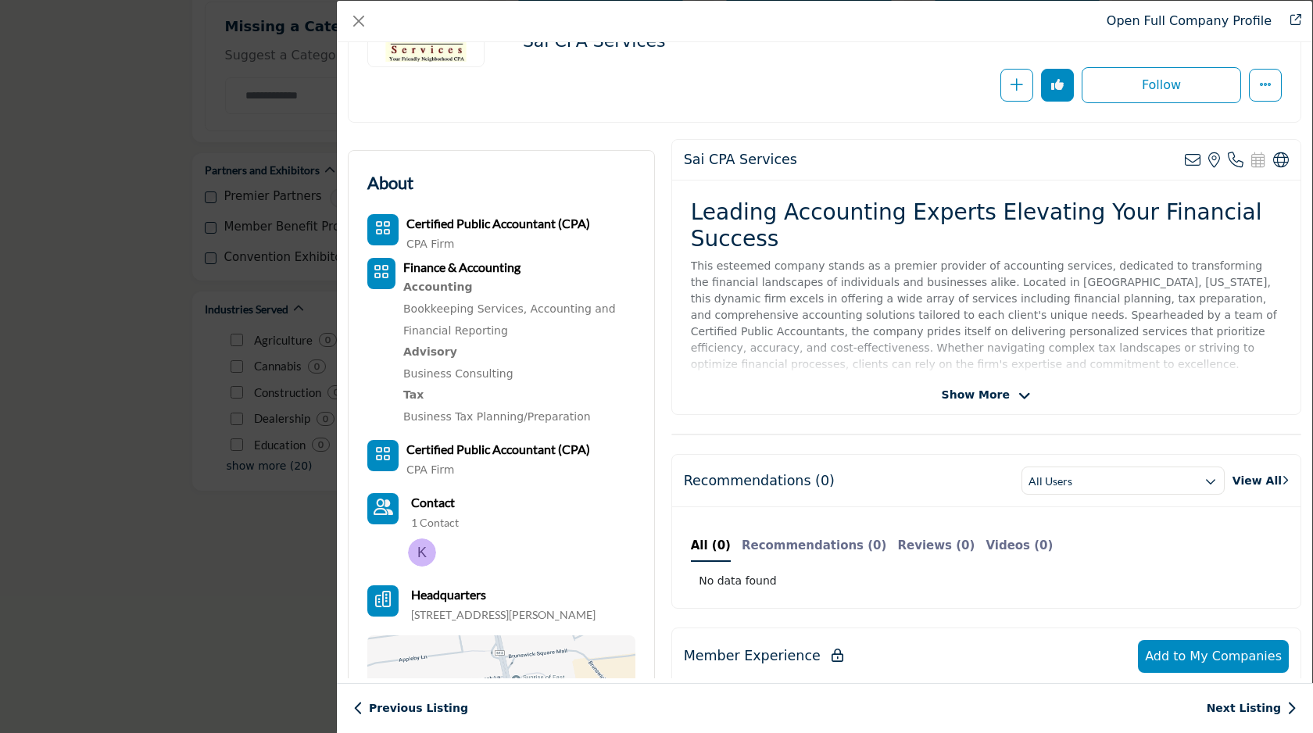
click at [937, 399] on div "Show More" at bounding box center [986, 395] width 628 height 16
click at [978, 395] on span "Show More" at bounding box center [976, 395] width 68 height 16
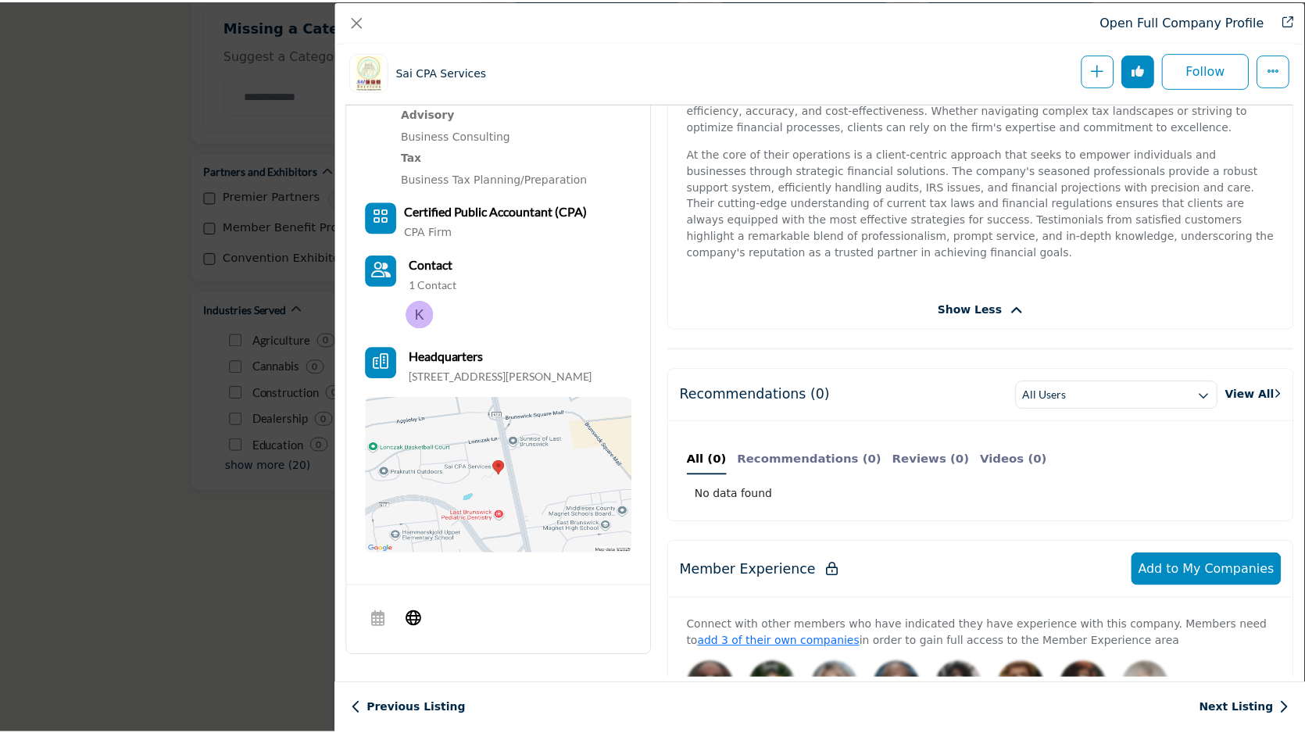
scroll to position [497, 0]
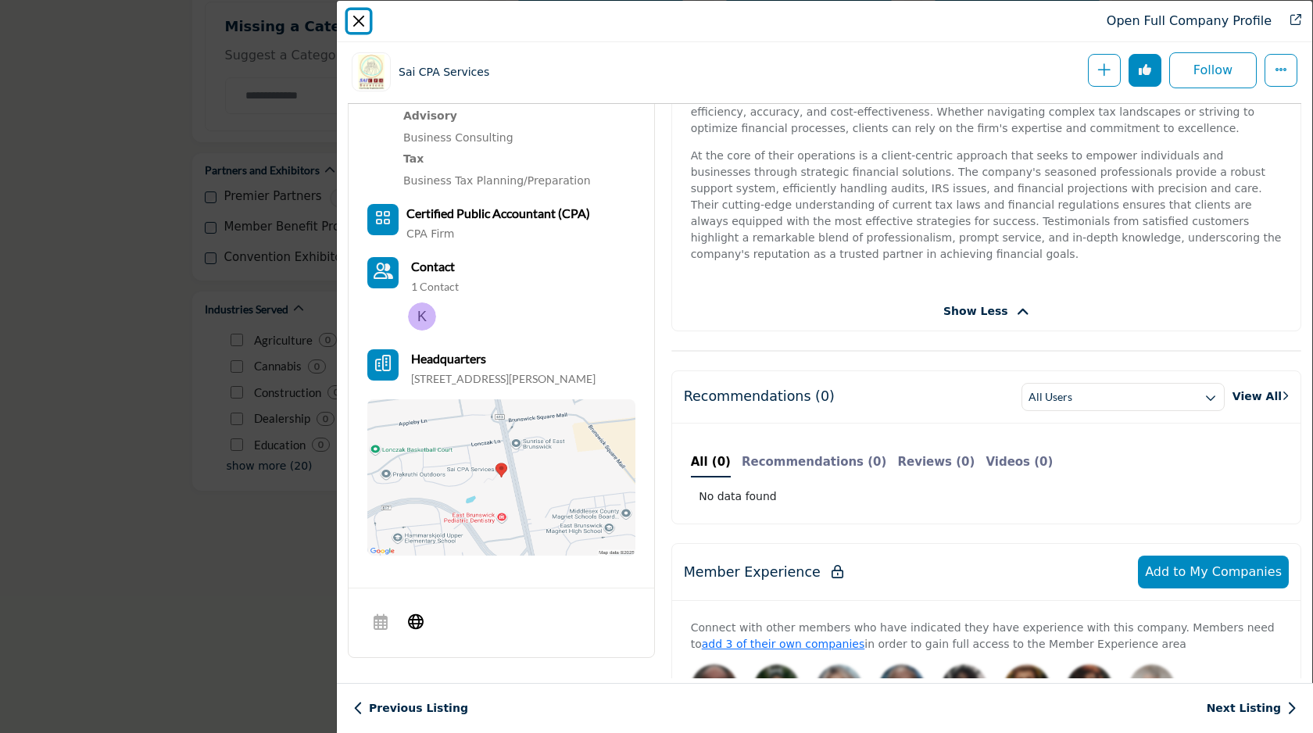
click at [361, 23] on button "Close" at bounding box center [359, 21] width 22 height 22
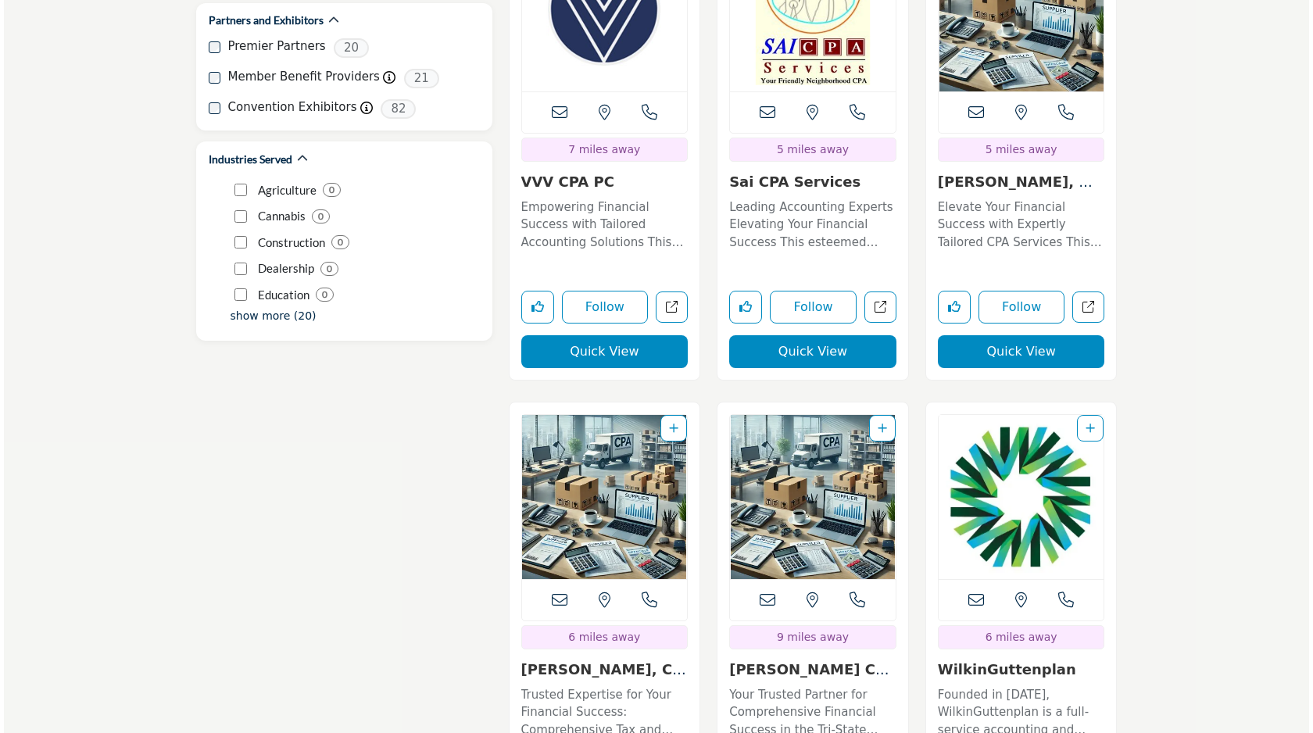
scroll to position [2542, 0]
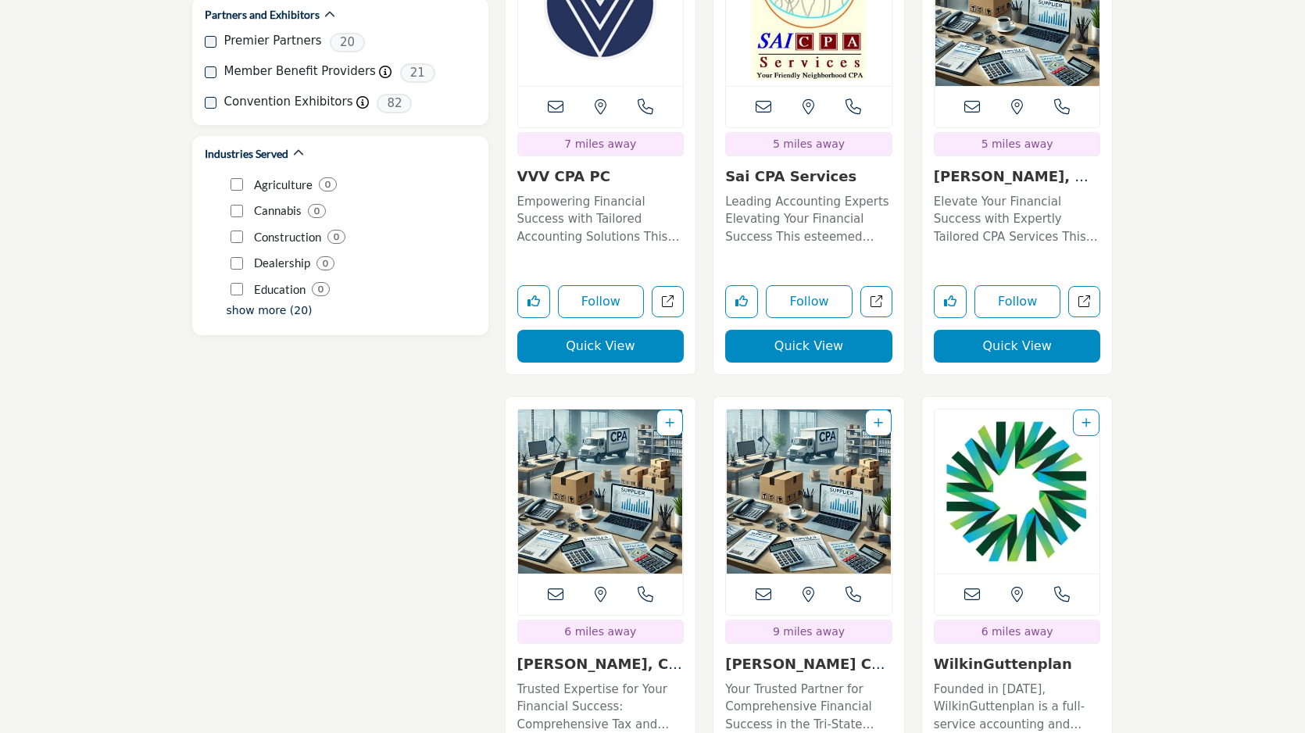
click at [1029, 359] on button "Quick View" at bounding box center [1017, 346] width 167 height 33
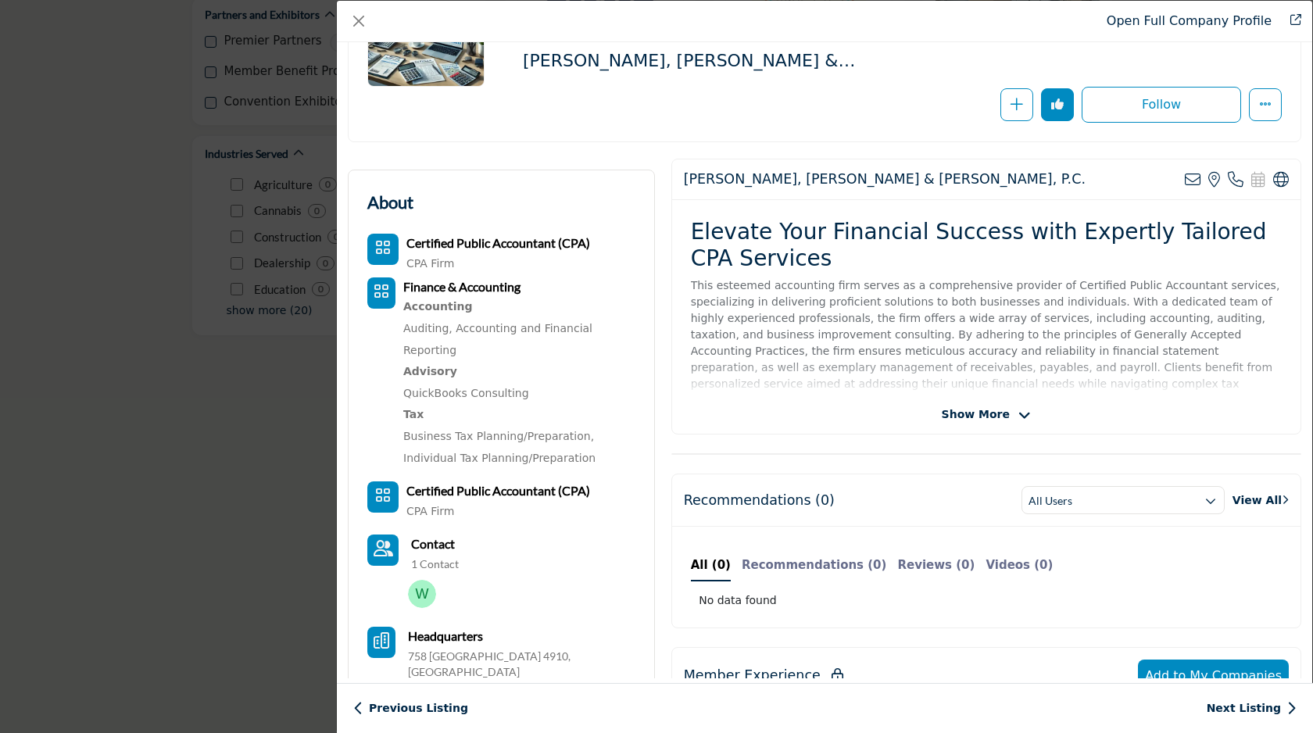
scroll to position [197, 0]
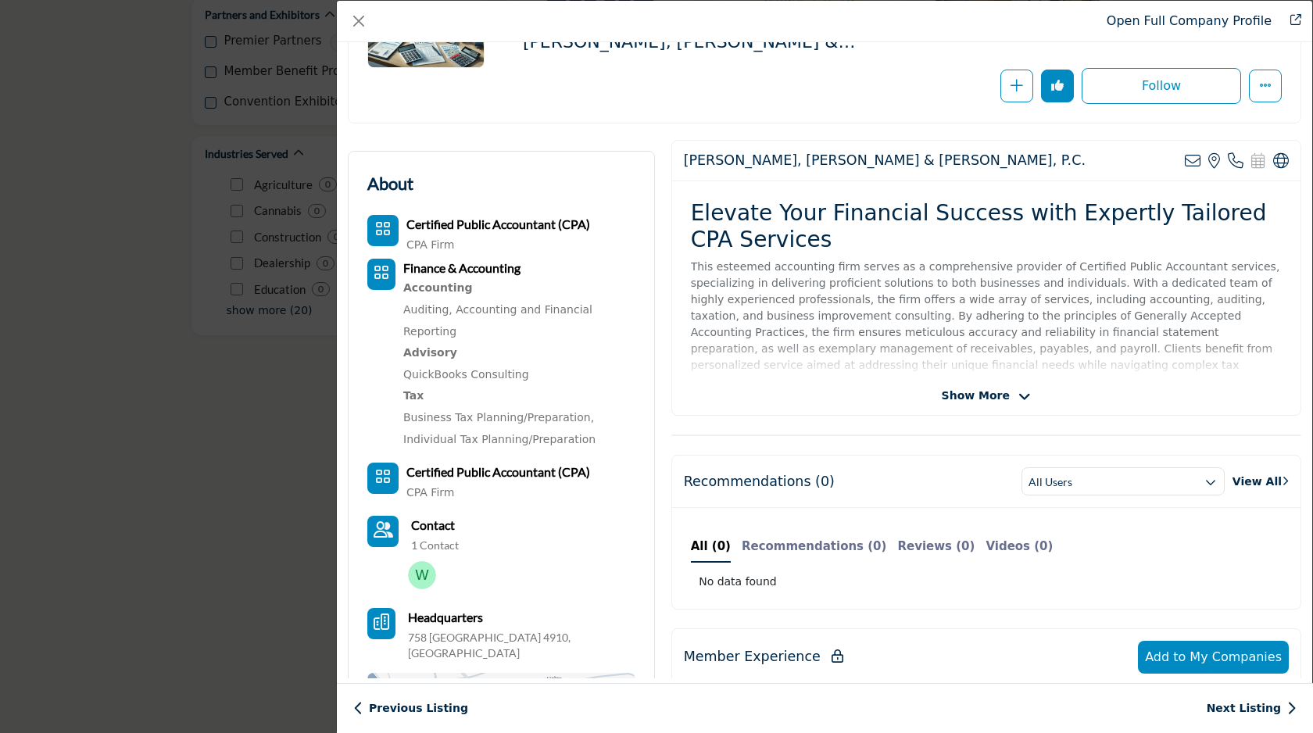
click at [992, 395] on span "Show More" at bounding box center [976, 396] width 68 height 16
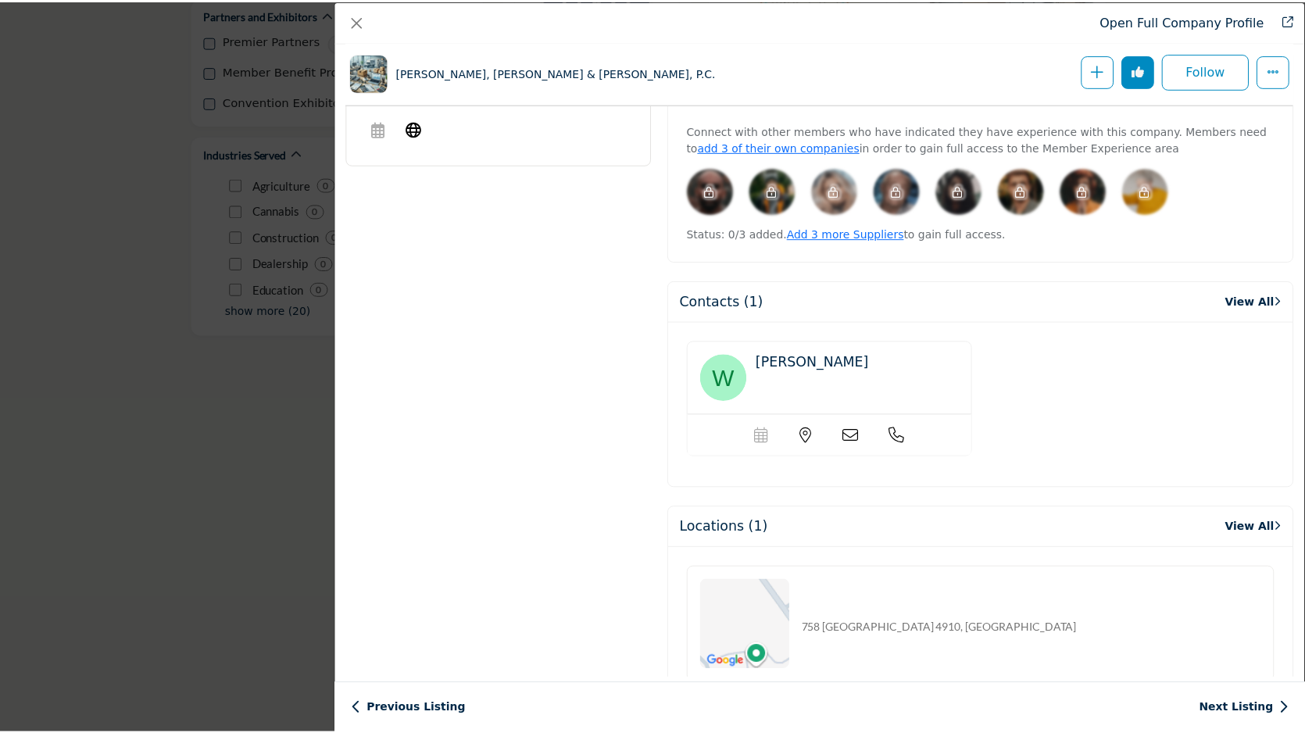
scroll to position [1064, 0]
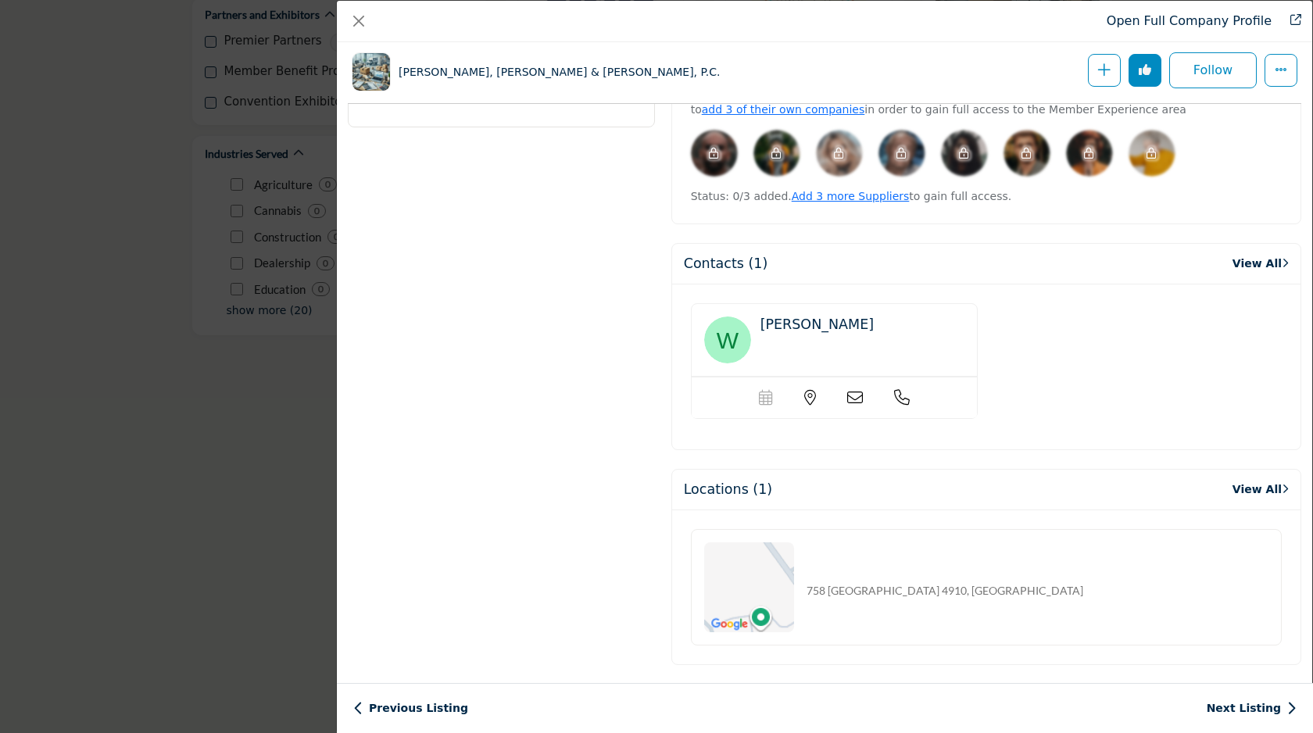
click at [287, 517] on div "Open Full Company Profile [PERSON_NAME], [PERSON_NAME] & [PERSON_NAME], P.C. Fo…" at bounding box center [656, 366] width 1313 height 733
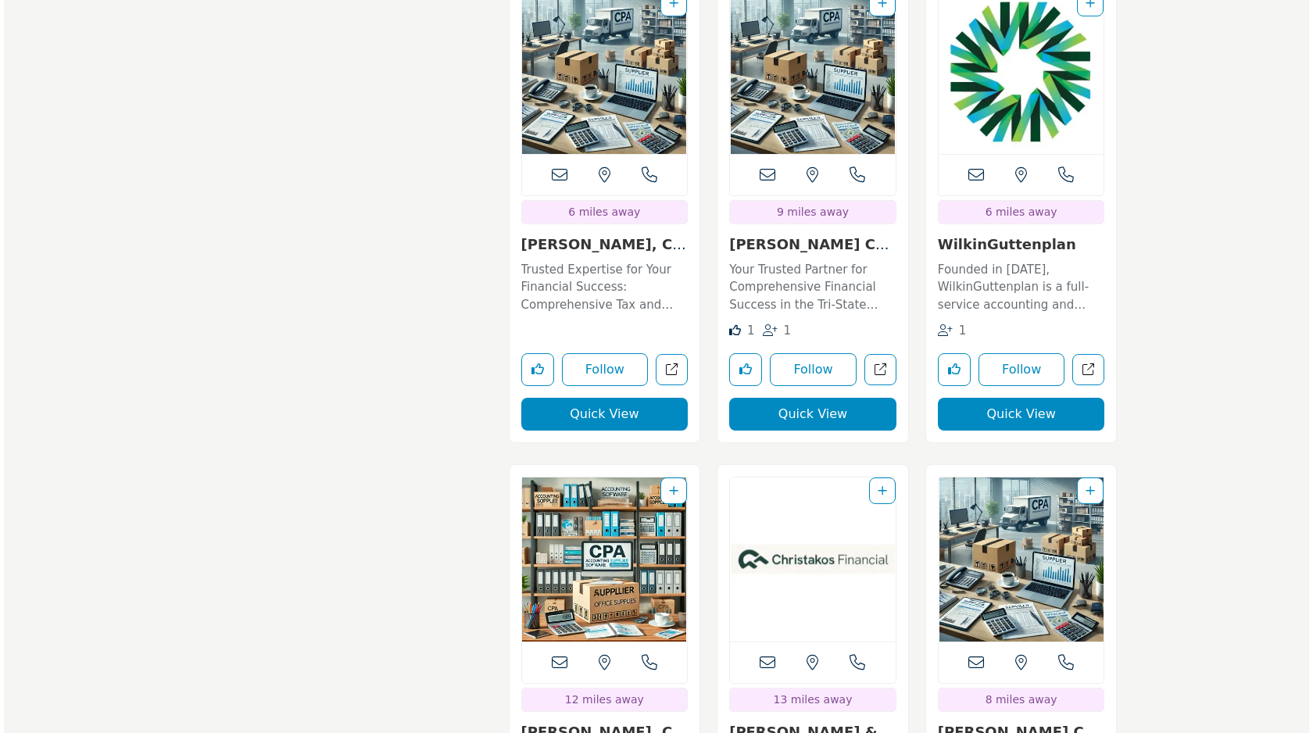
scroll to position [2964, 0]
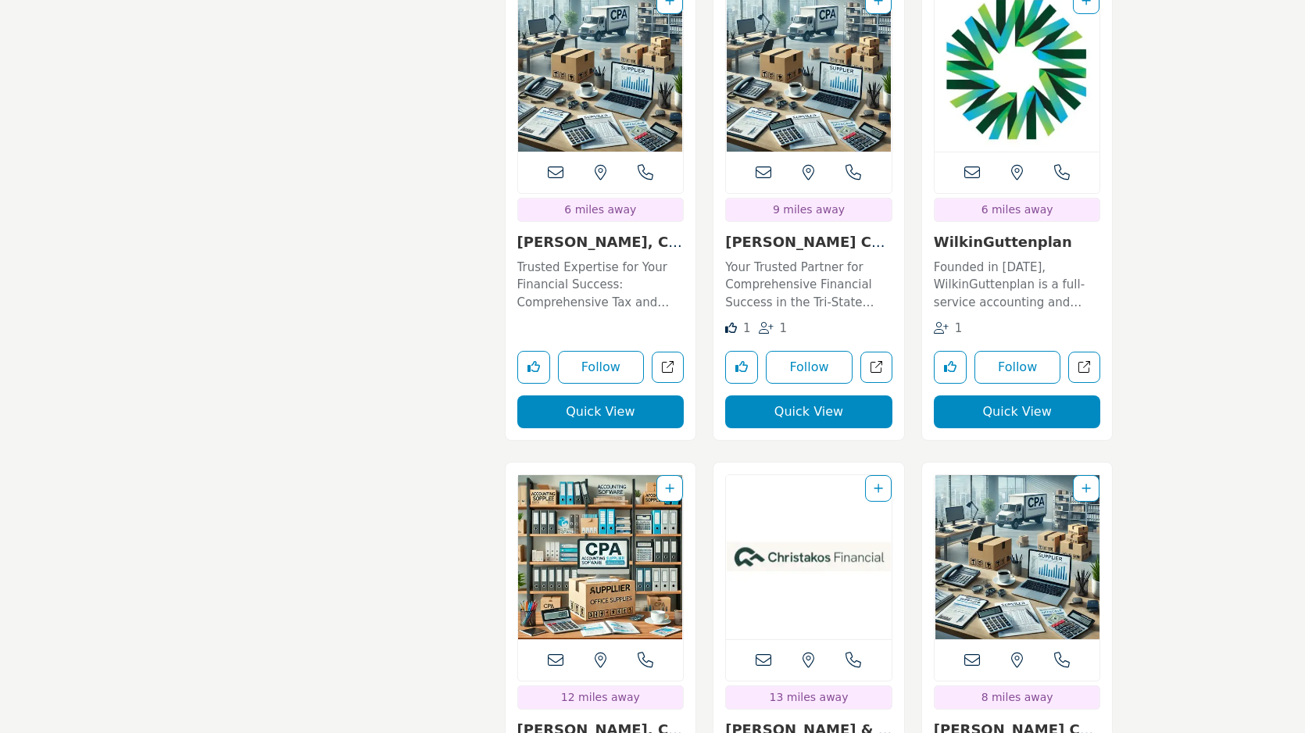
click at [576, 414] on button "Quick View" at bounding box center [600, 411] width 167 height 33
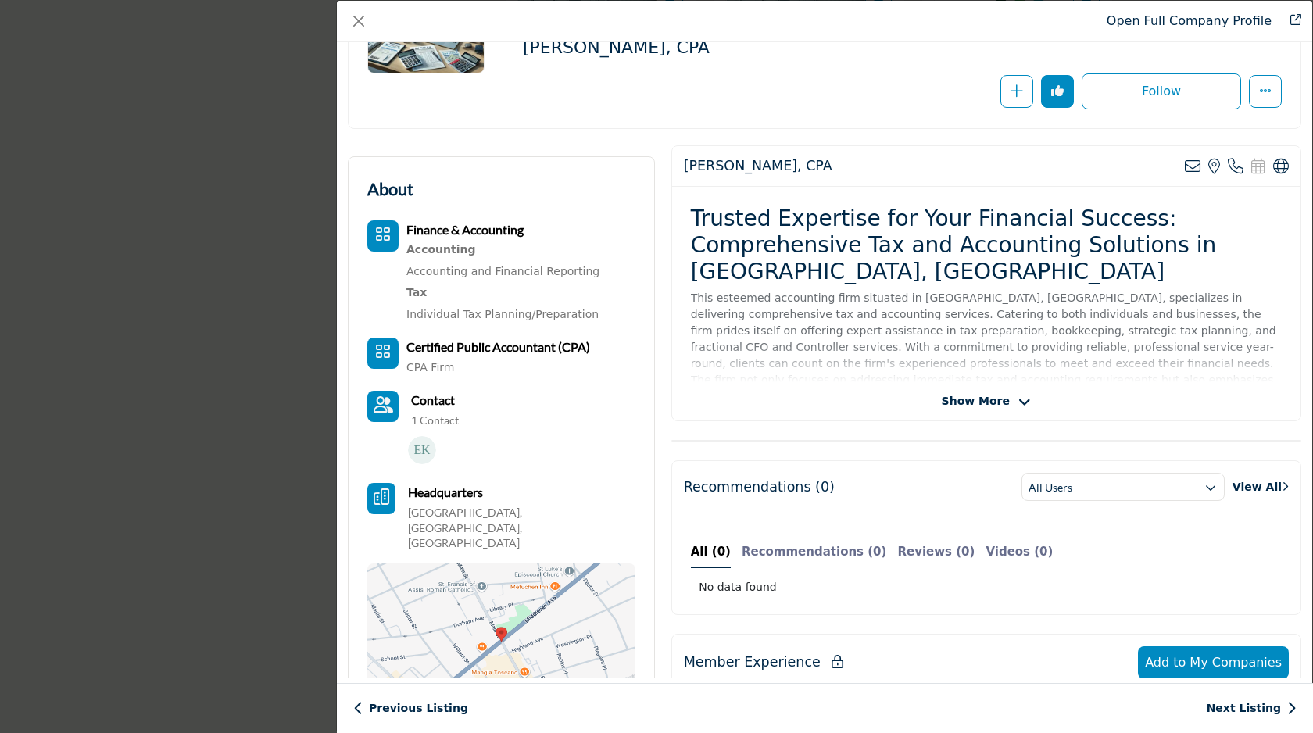
scroll to position [374, 0]
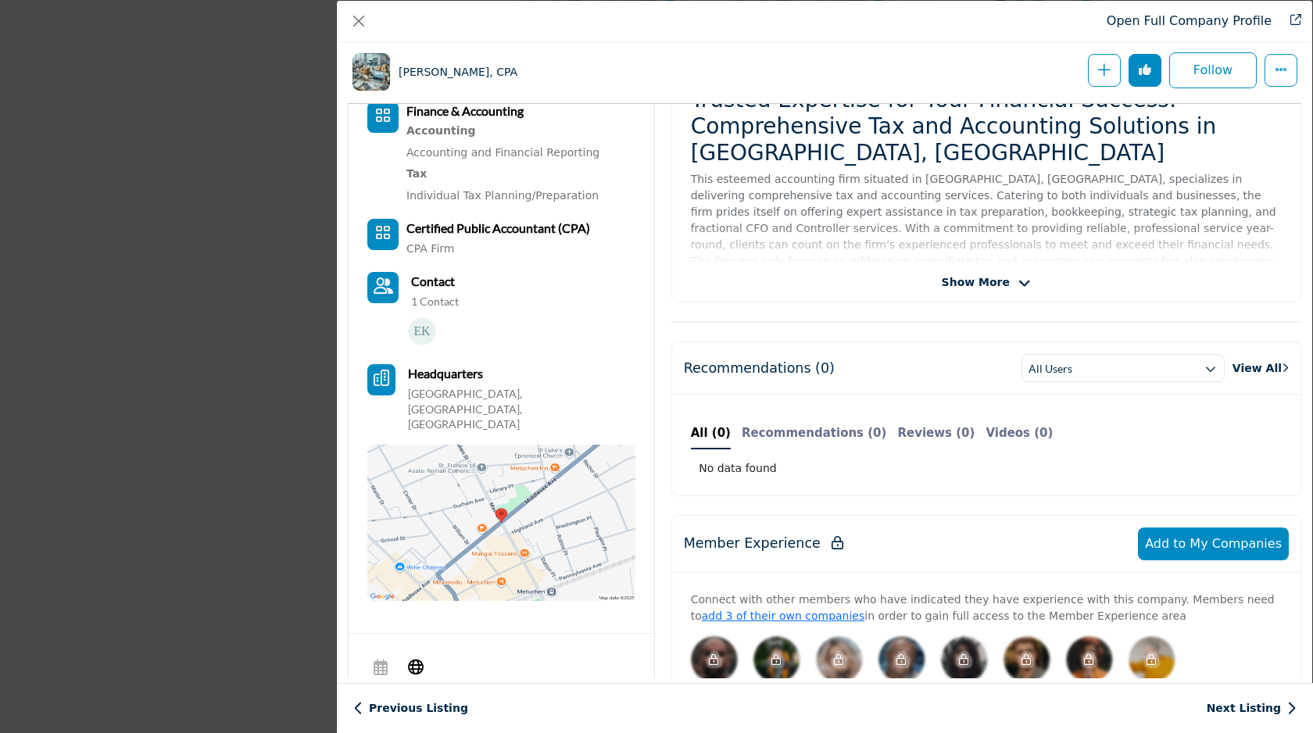
click at [989, 278] on span "Show More" at bounding box center [976, 282] width 68 height 16
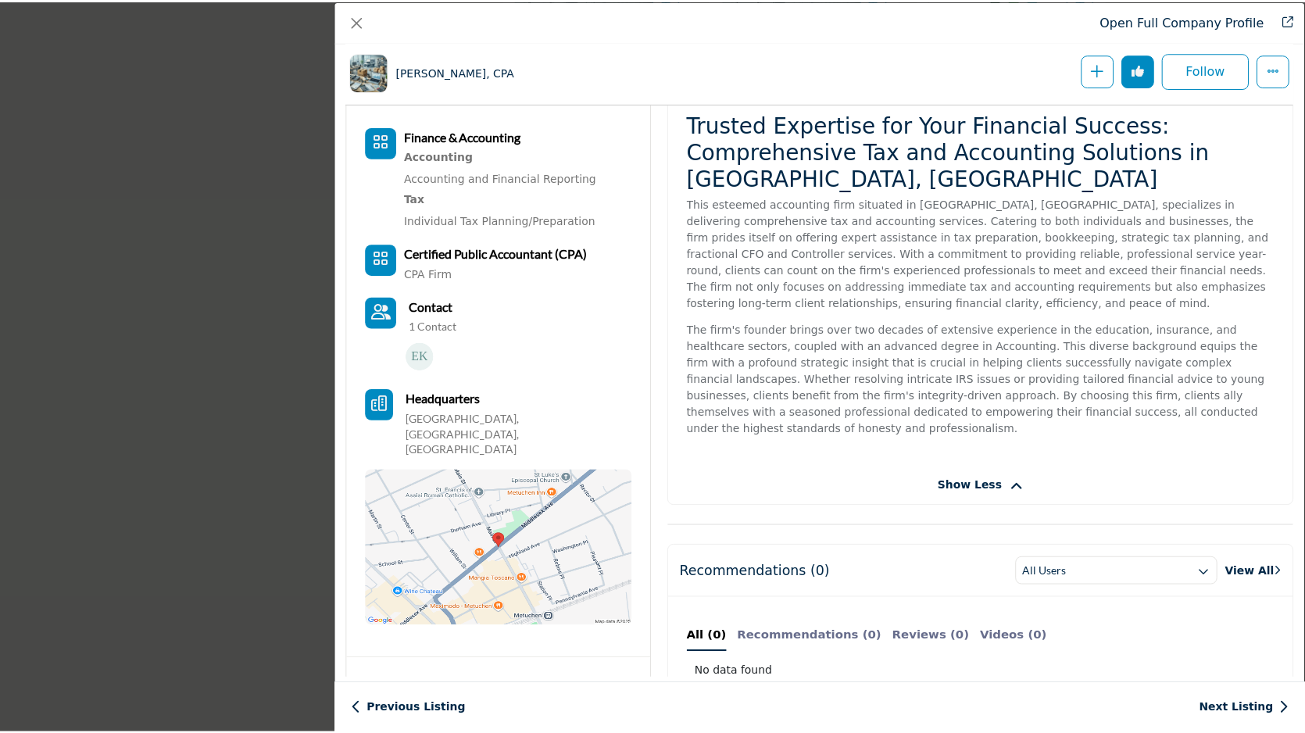
scroll to position [344, 0]
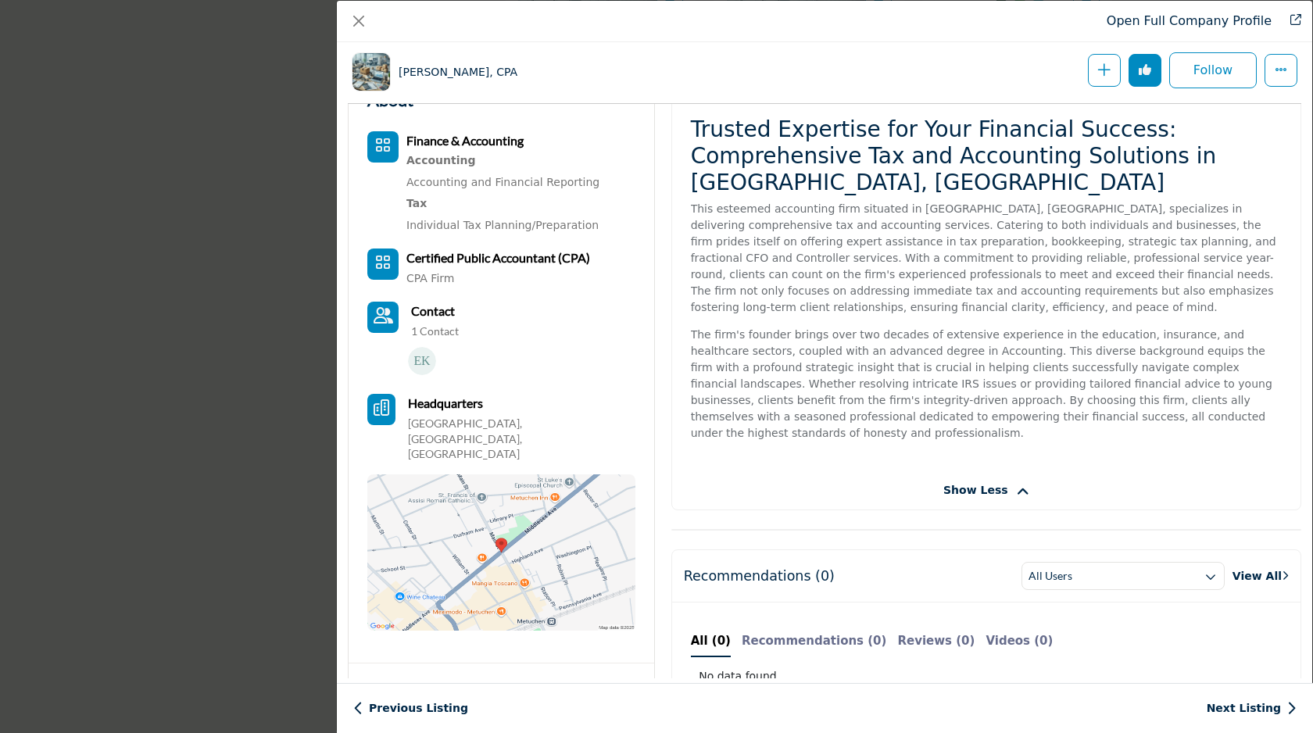
click at [194, 438] on div "Open Full Company Profile [PERSON_NAME], CPA Follow Following" at bounding box center [656, 366] width 1313 height 733
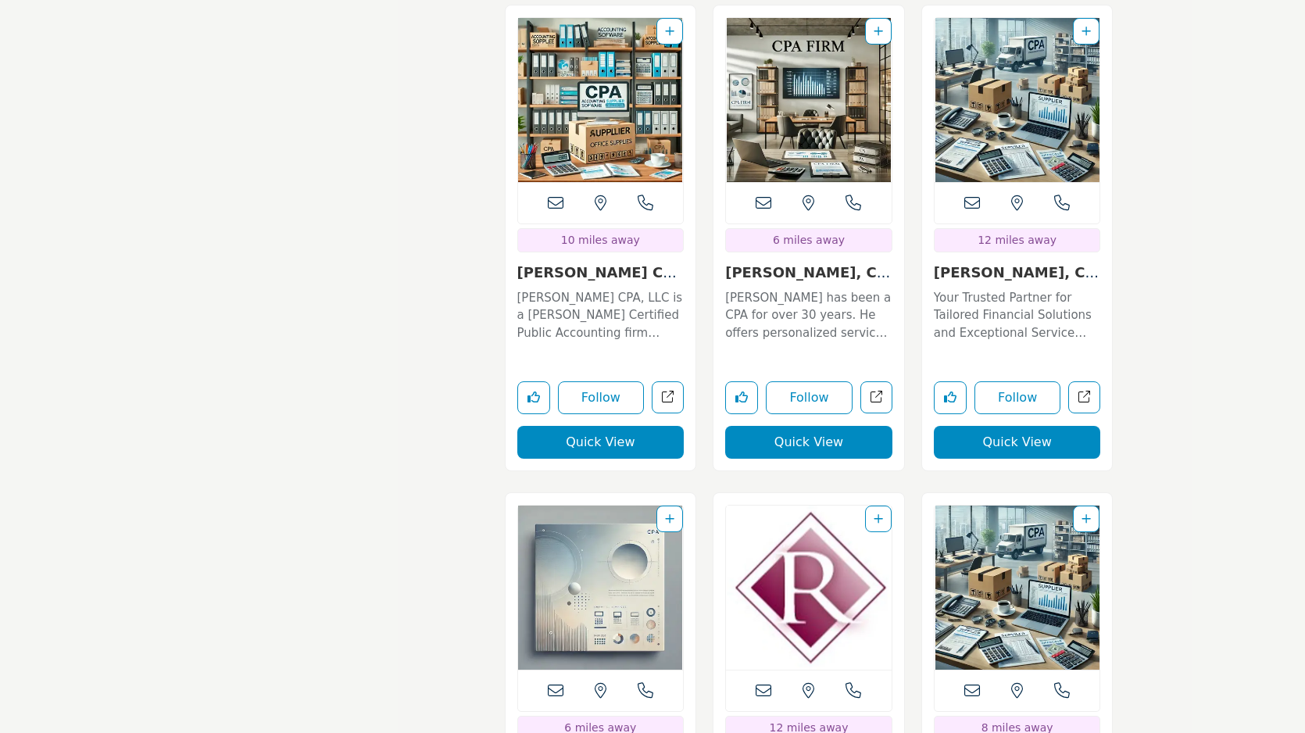
scroll to position [4783, 0]
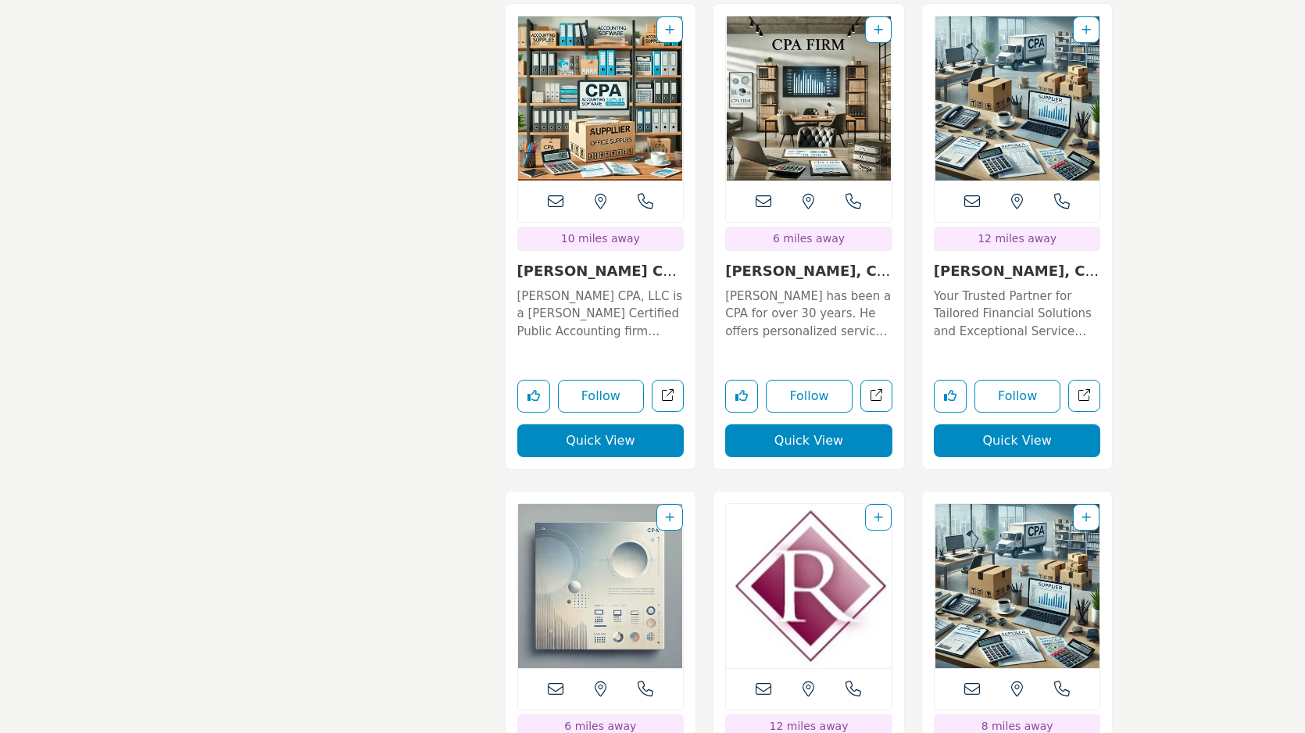
click at [780, 424] on button "Quick View" at bounding box center [808, 440] width 167 height 33
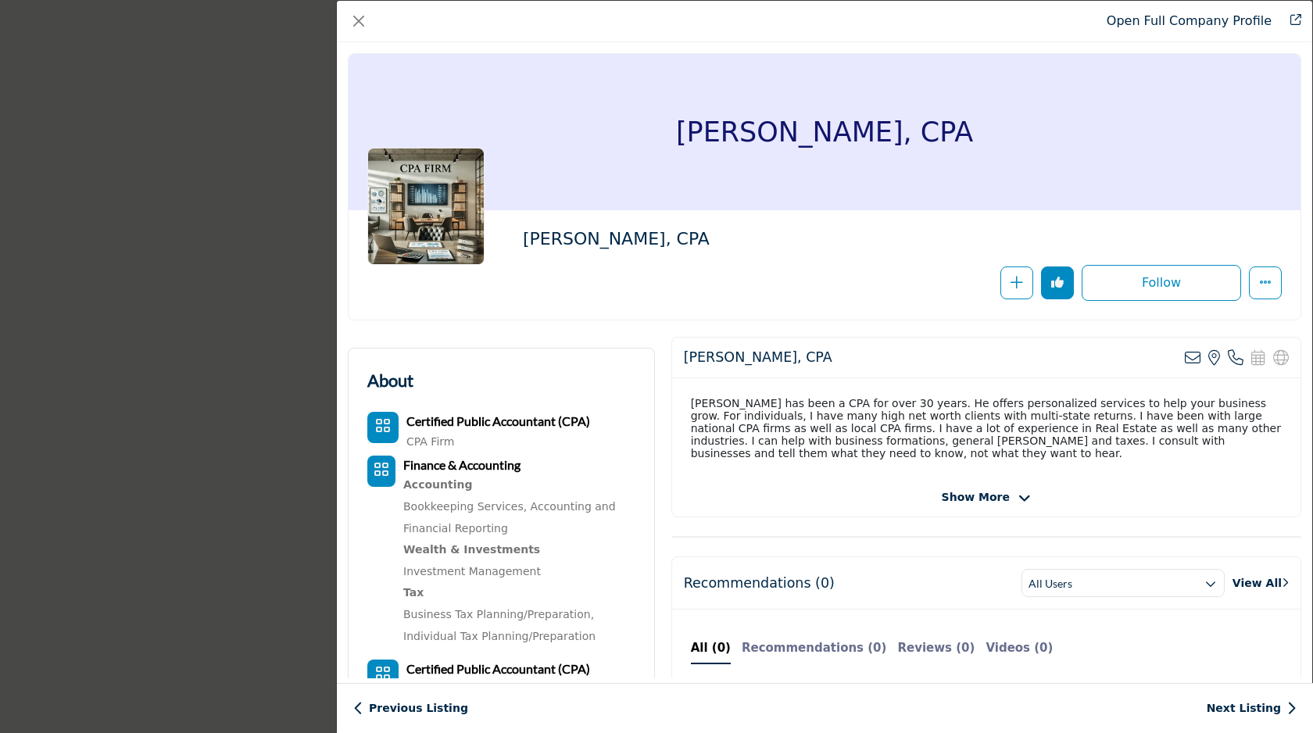
click at [293, 538] on div "Open Full Company Profile [PERSON_NAME], CPA Follow Following" at bounding box center [656, 366] width 1313 height 733
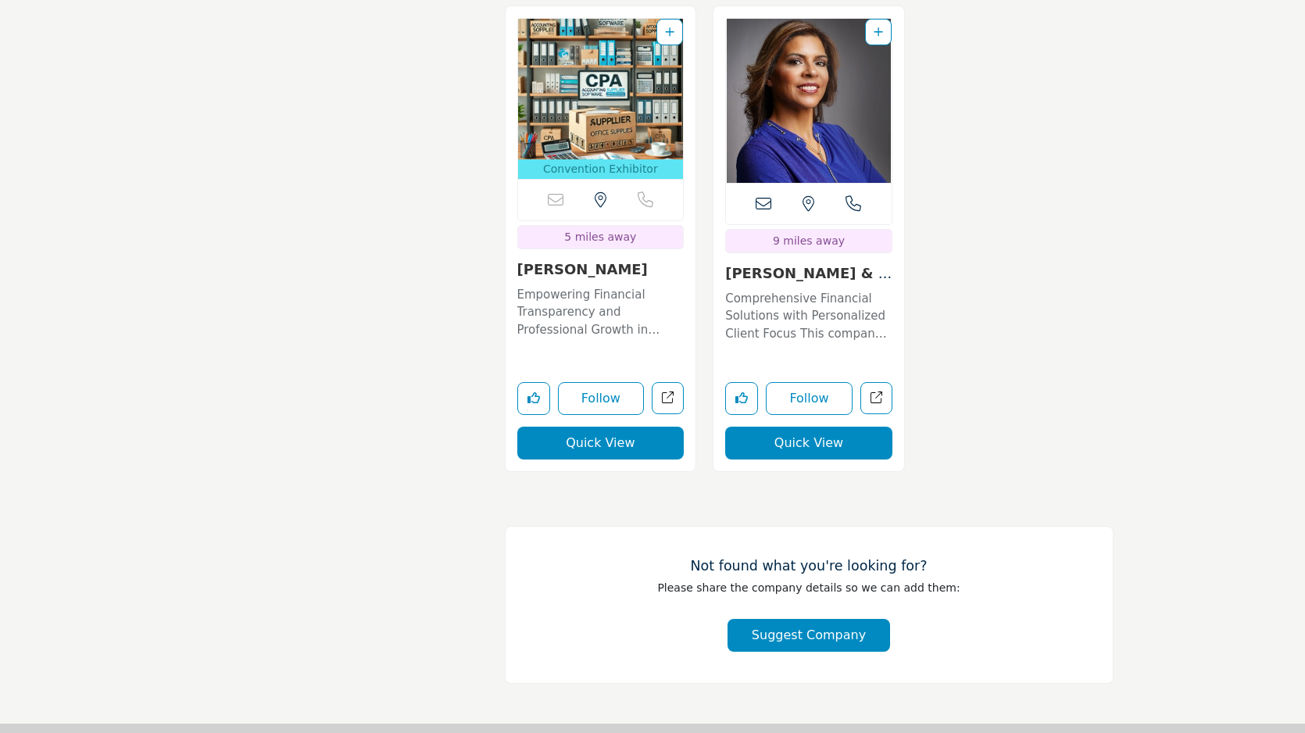
scroll to position [5758, 0]
